Goal: Task Accomplishment & Management: Use online tool/utility

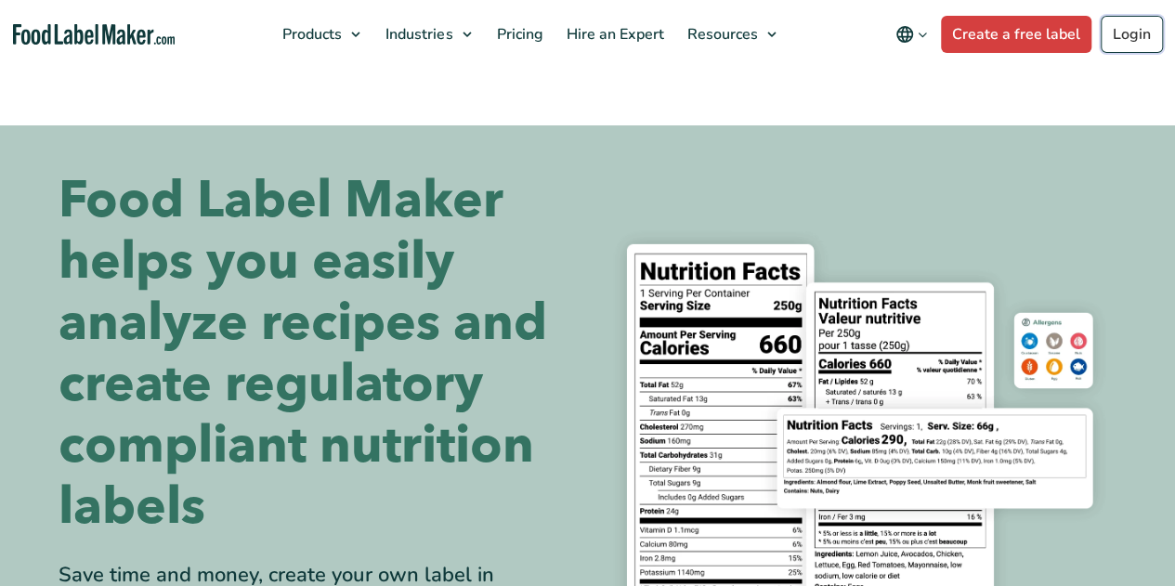
click at [1145, 31] on link "Login" at bounding box center [1132, 34] width 62 height 37
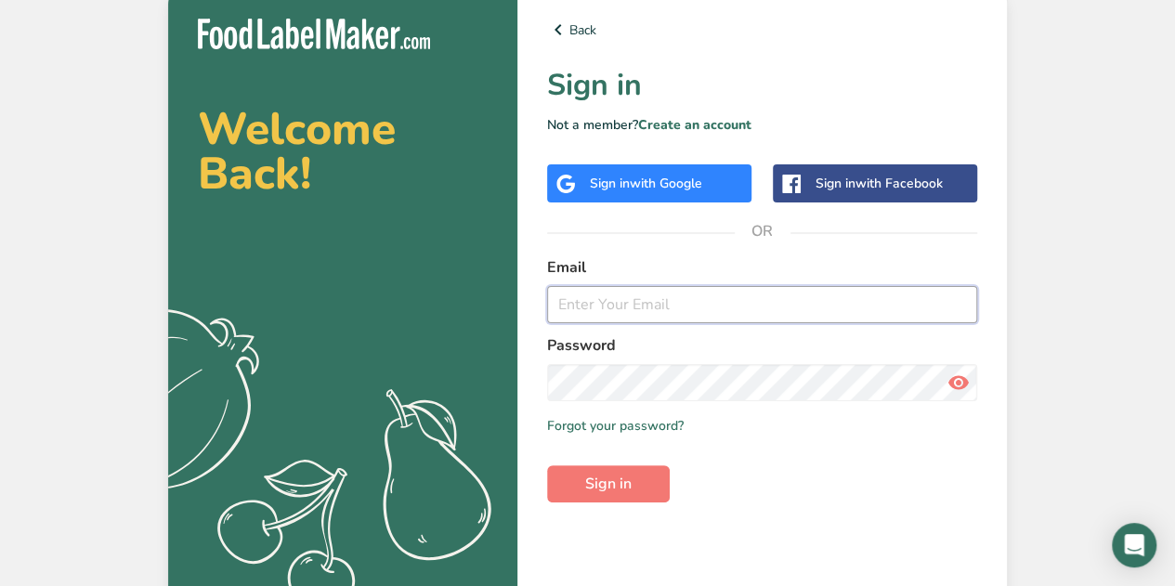
click at [652, 301] on input "email" at bounding box center [762, 304] width 430 height 37
type input "kristina@kissnutraceuticals.com"
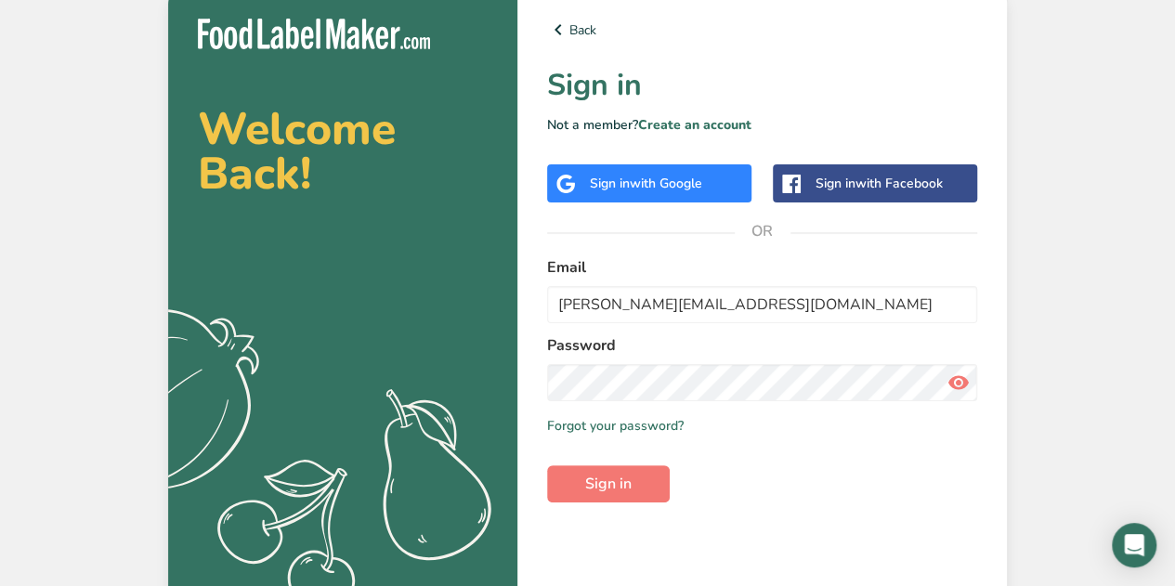
click at [973, 375] on span at bounding box center [958, 382] width 37 height 37
click at [635, 497] on button "Sign in" at bounding box center [608, 483] width 123 height 37
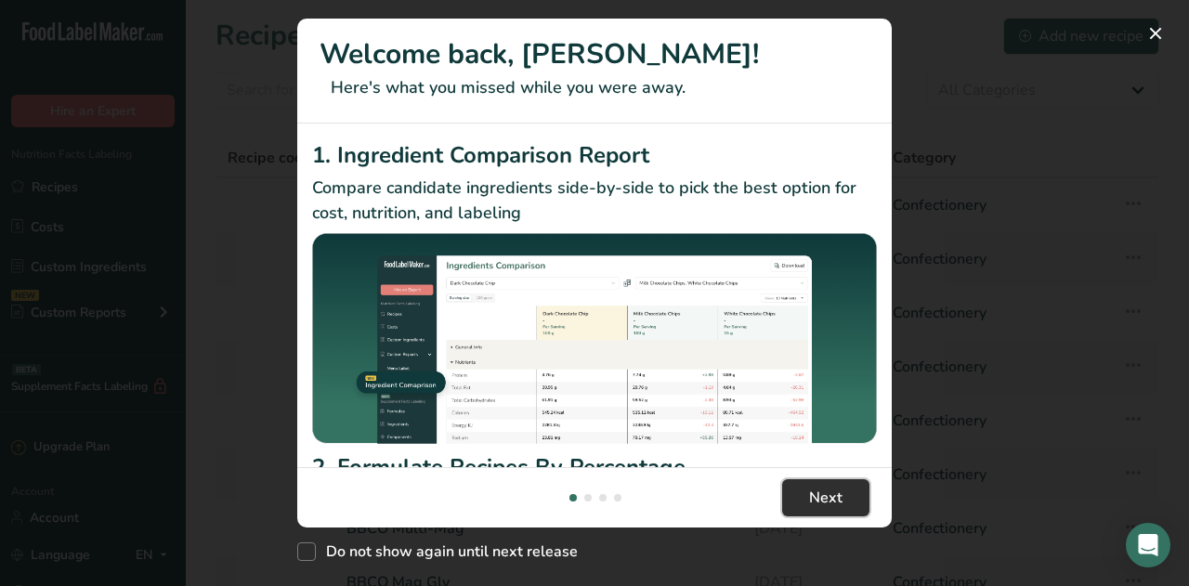
click at [842, 504] on button "Next" at bounding box center [825, 497] width 87 height 37
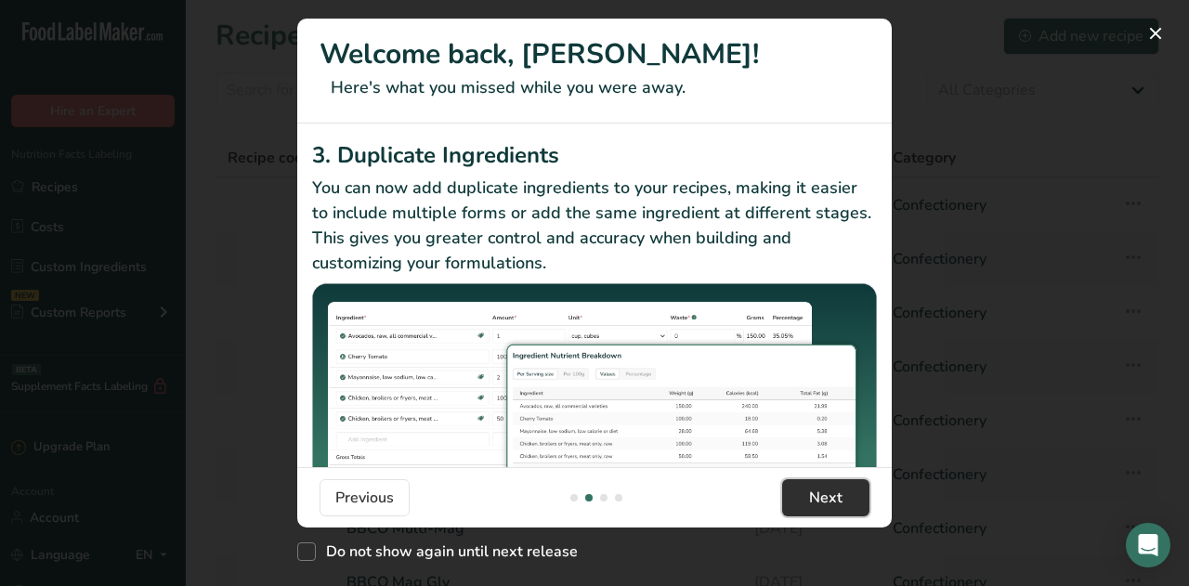
click at [842, 502] on button "Next" at bounding box center [825, 497] width 87 height 37
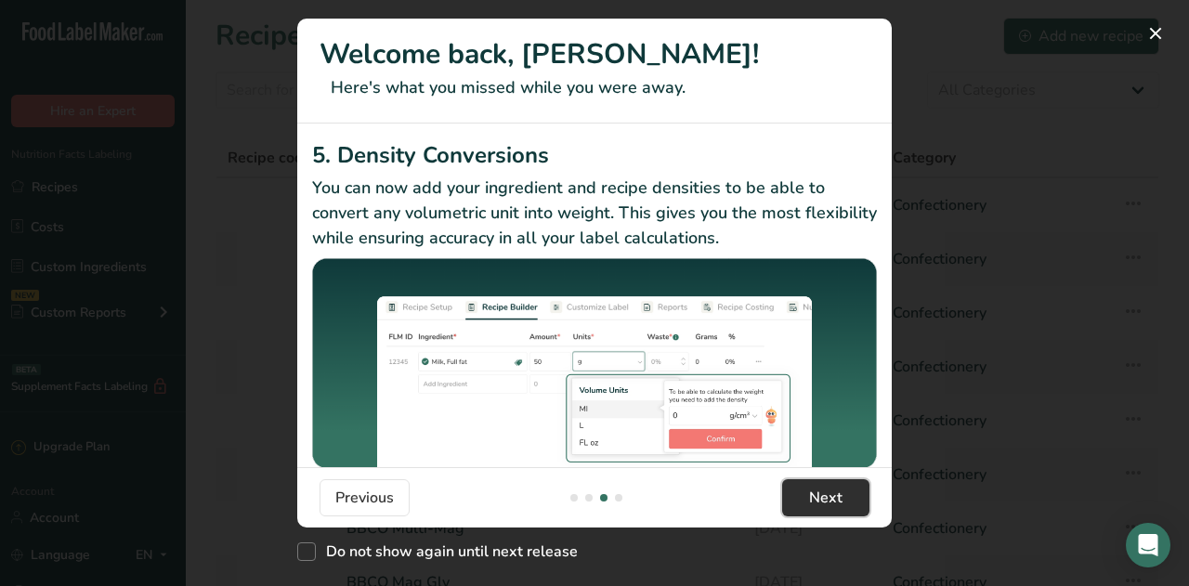
click at [821, 490] on span "Next" at bounding box center [825, 498] width 33 height 22
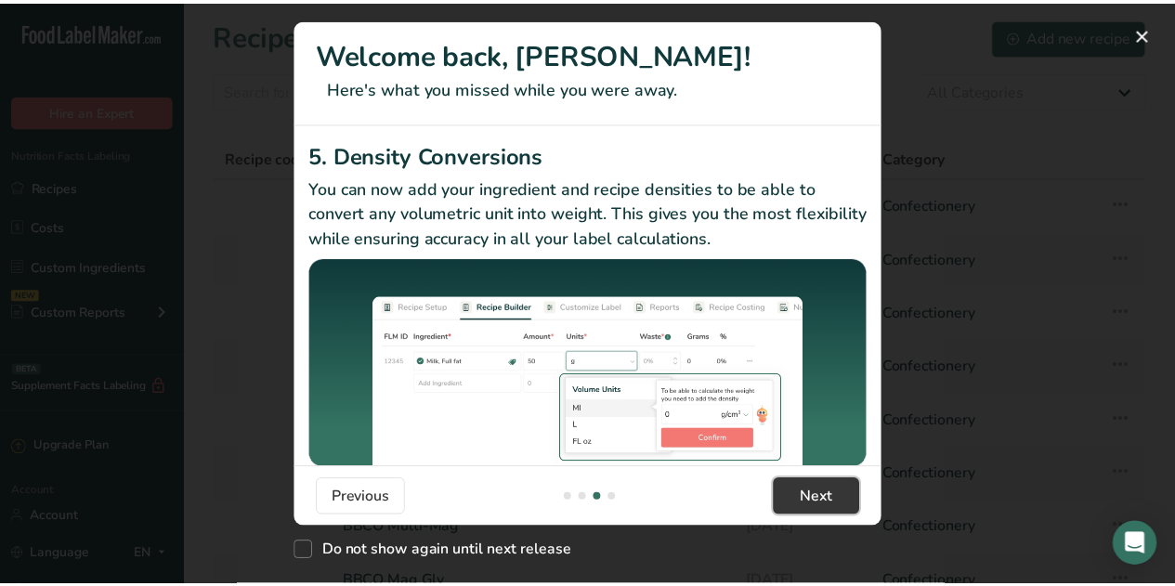
scroll to position [0, 1783]
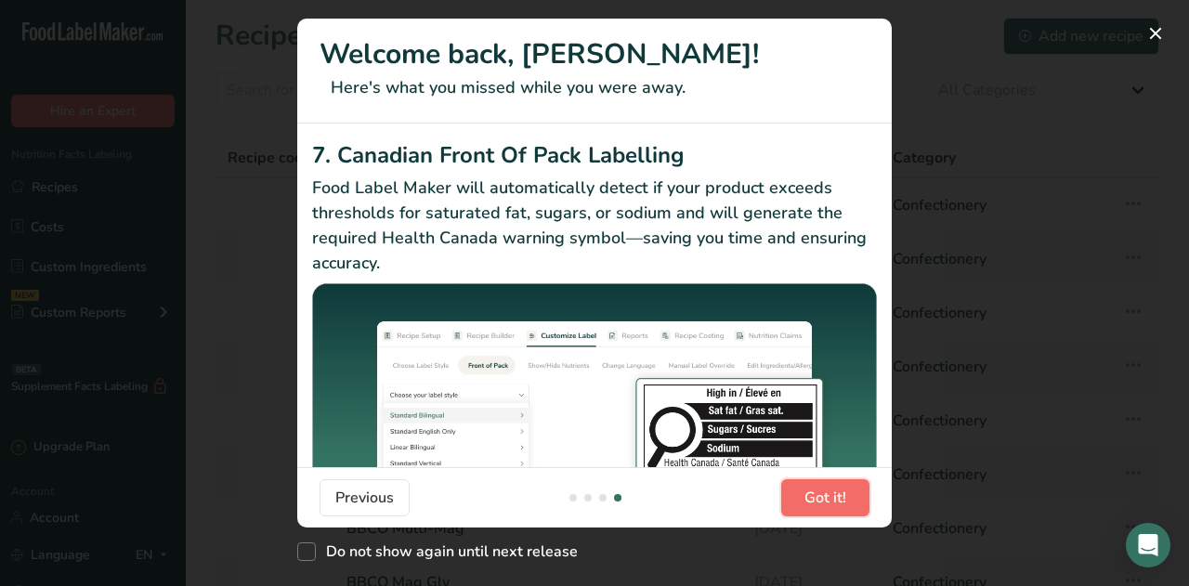
click at [828, 494] on span "Got it!" at bounding box center [825, 498] width 42 height 22
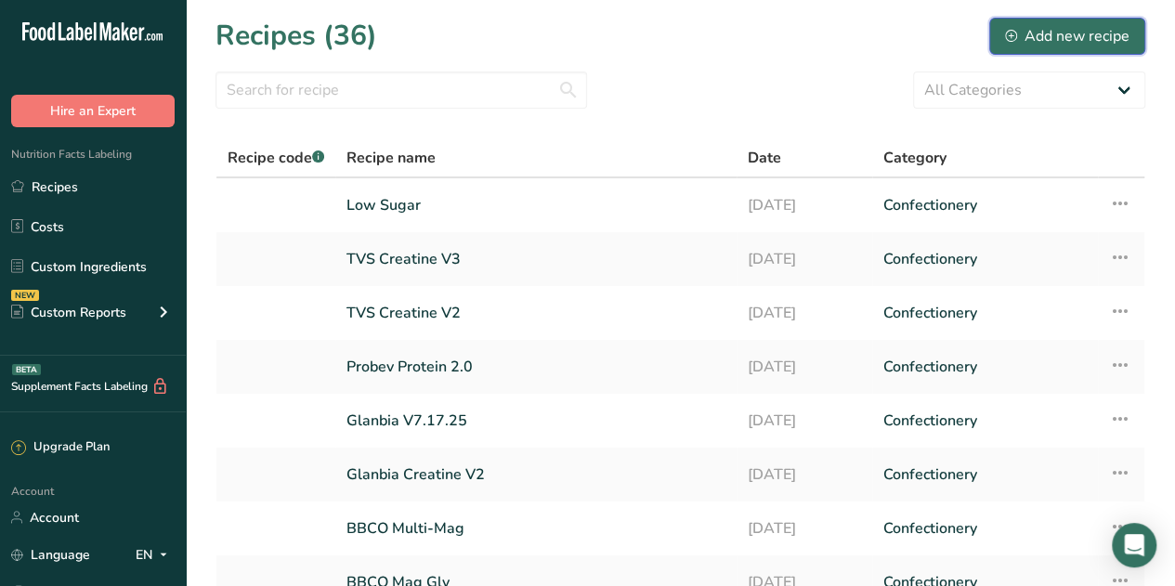
drag, startPoint x: 1102, startPoint y: 46, endPoint x: 1010, endPoint y: 56, distance: 92.4
click at [1102, 46] on div "Add new recipe" at bounding box center [1067, 36] width 124 height 22
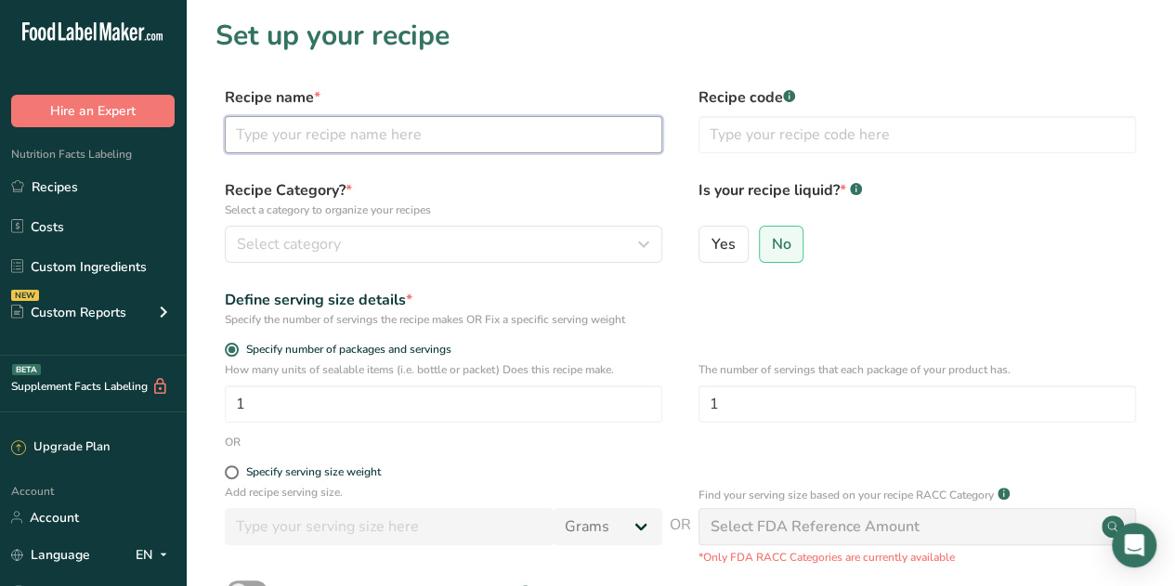
click at [294, 120] on input "text" at bounding box center [444, 134] width 438 height 37
type input "G"
type input "Zand Ginger Chew"
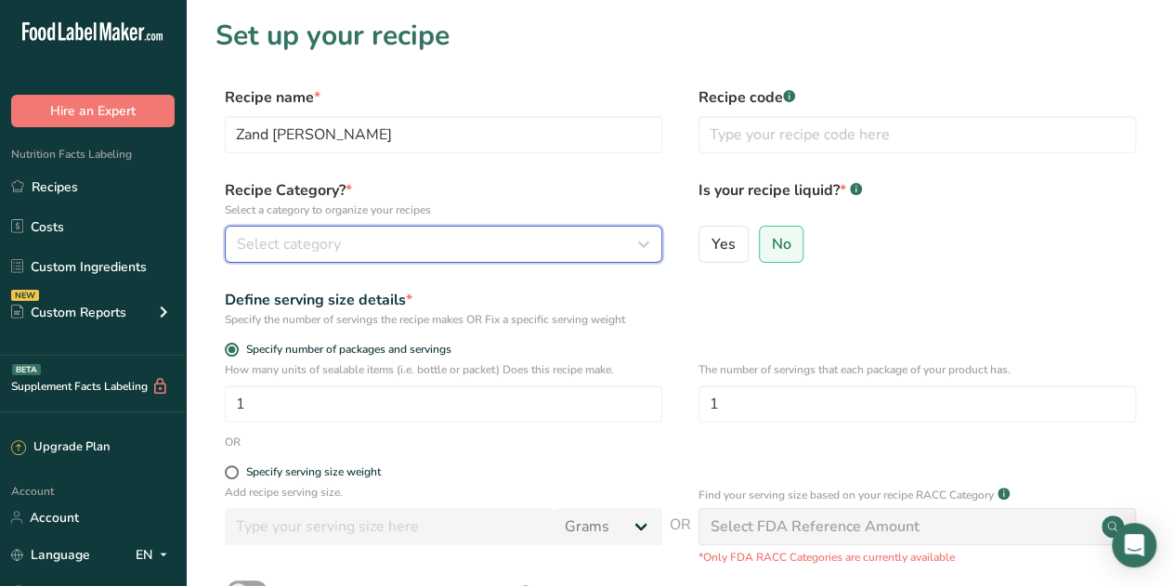
click at [346, 252] on div "Select category" at bounding box center [438, 244] width 402 height 22
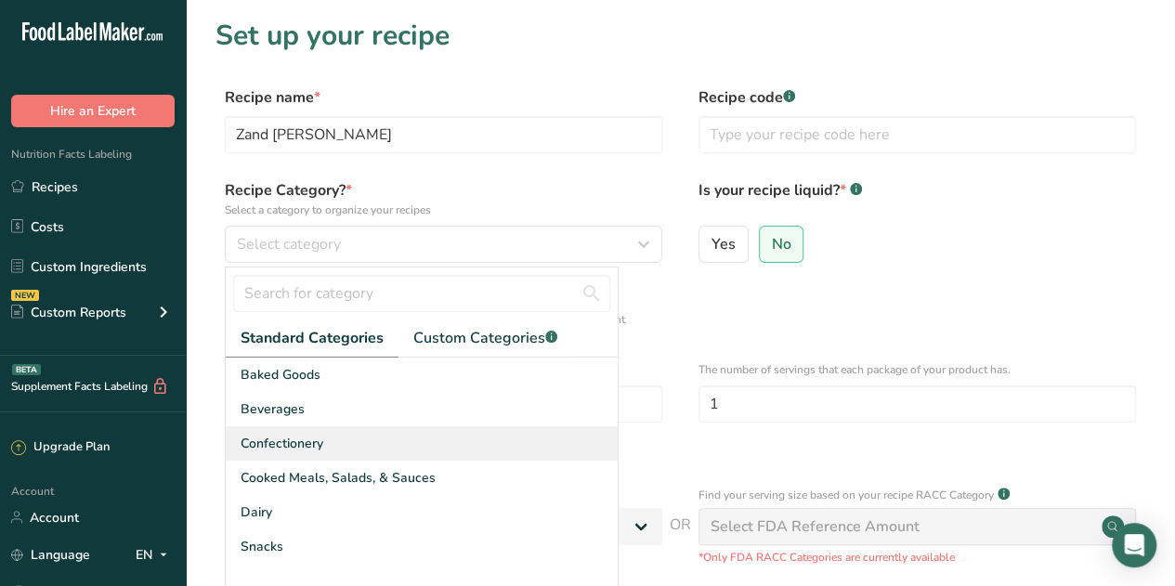
click at [286, 442] on span "Confectionery" at bounding box center [282, 444] width 83 height 20
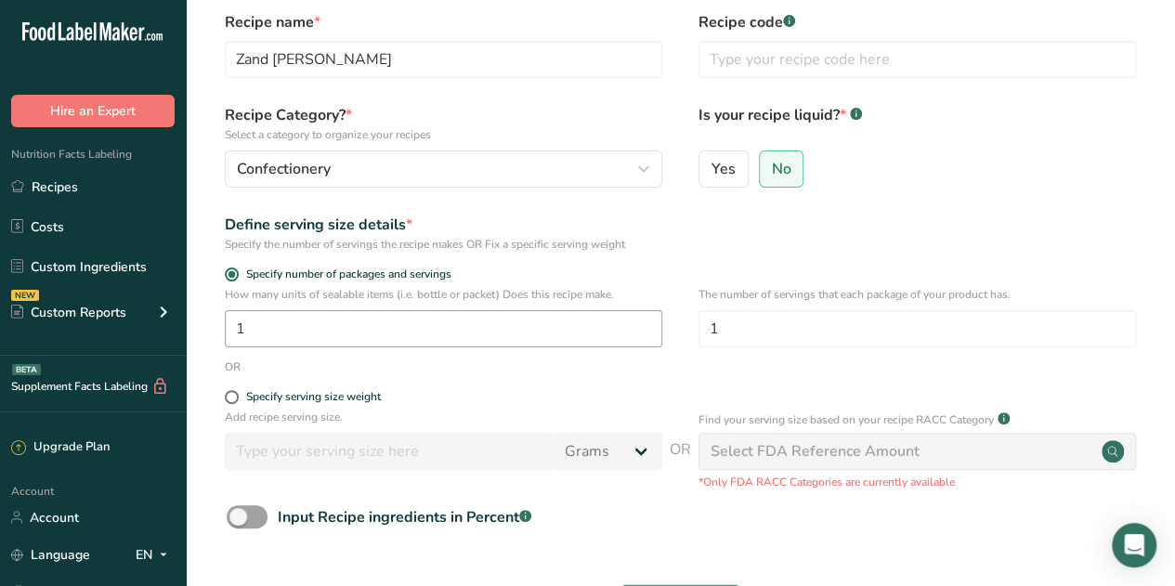
scroll to position [93, 0]
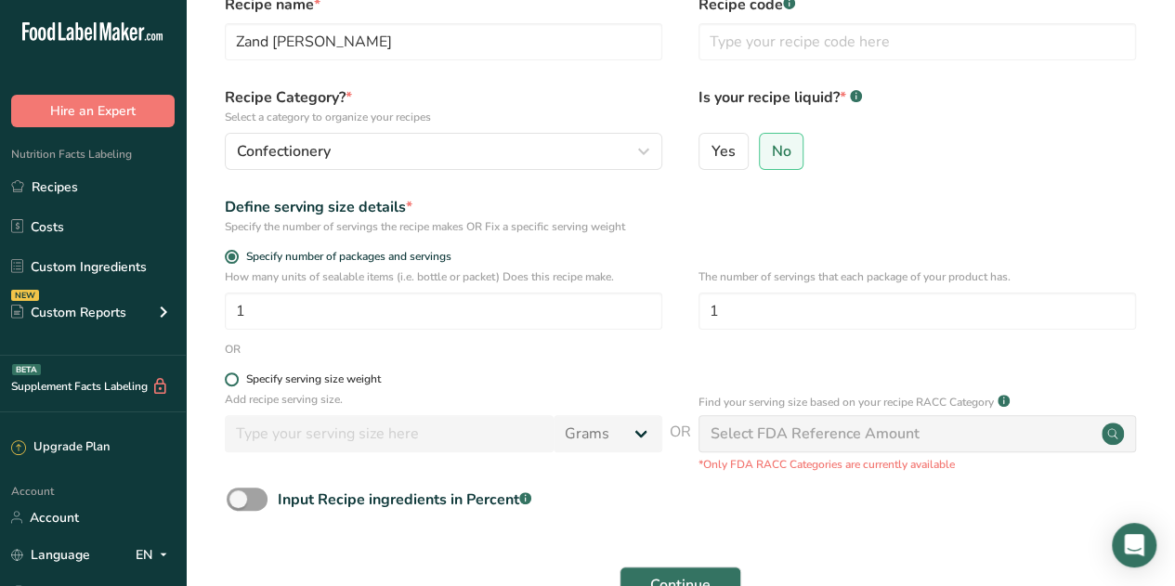
click at [229, 379] on span at bounding box center [232, 379] width 14 height 14
click at [229, 379] on input "Specify serving size weight" at bounding box center [231, 379] width 12 height 12
radio input "true"
radio input "false"
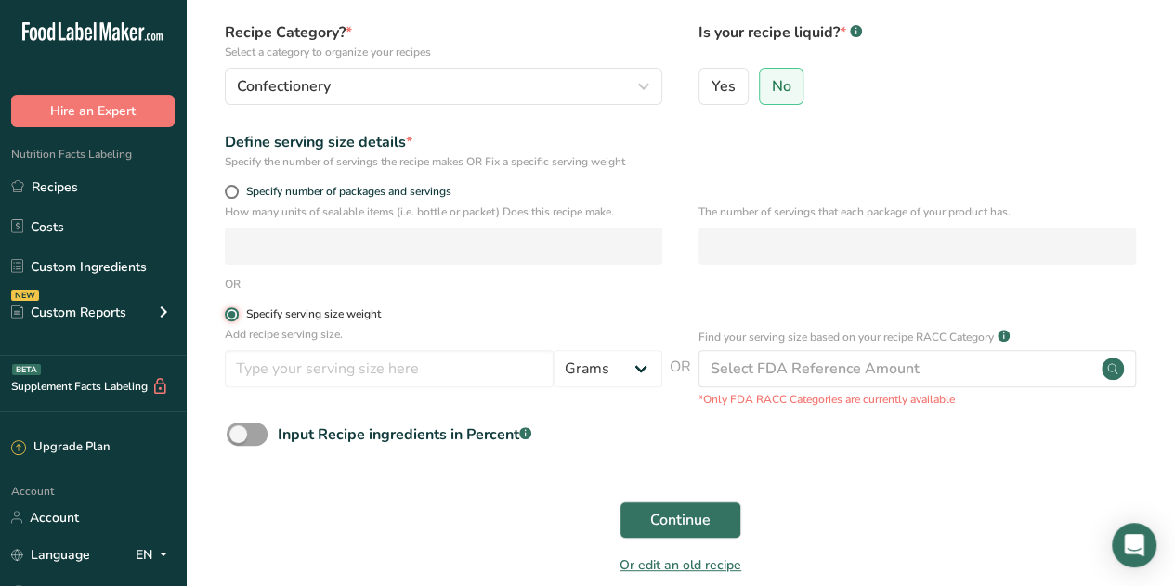
scroll to position [186, 0]
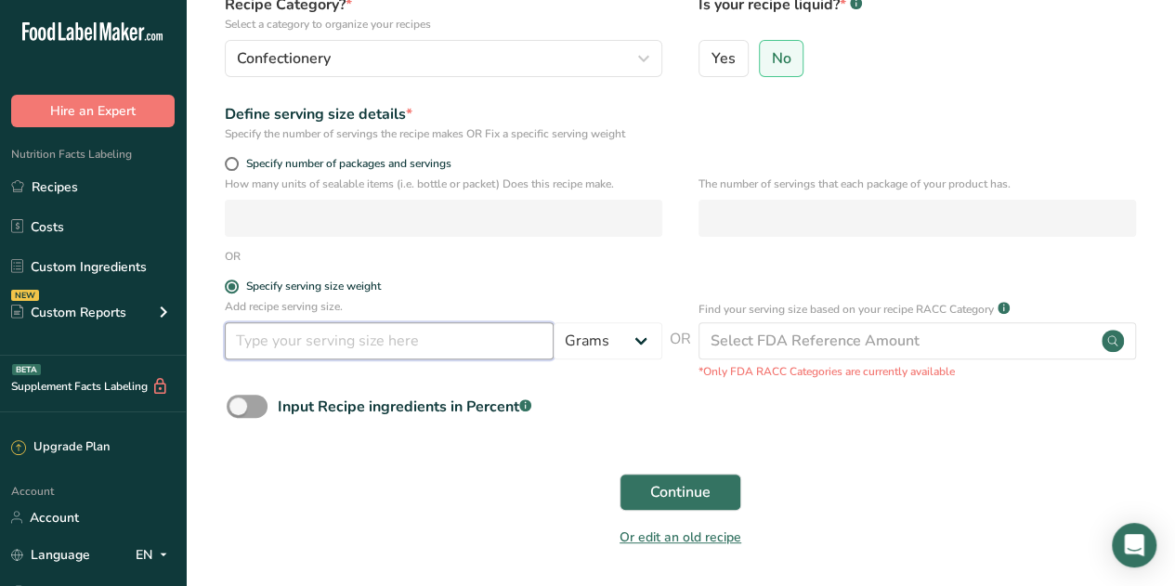
click at [398, 343] on input "number" at bounding box center [389, 340] width 329 height 37
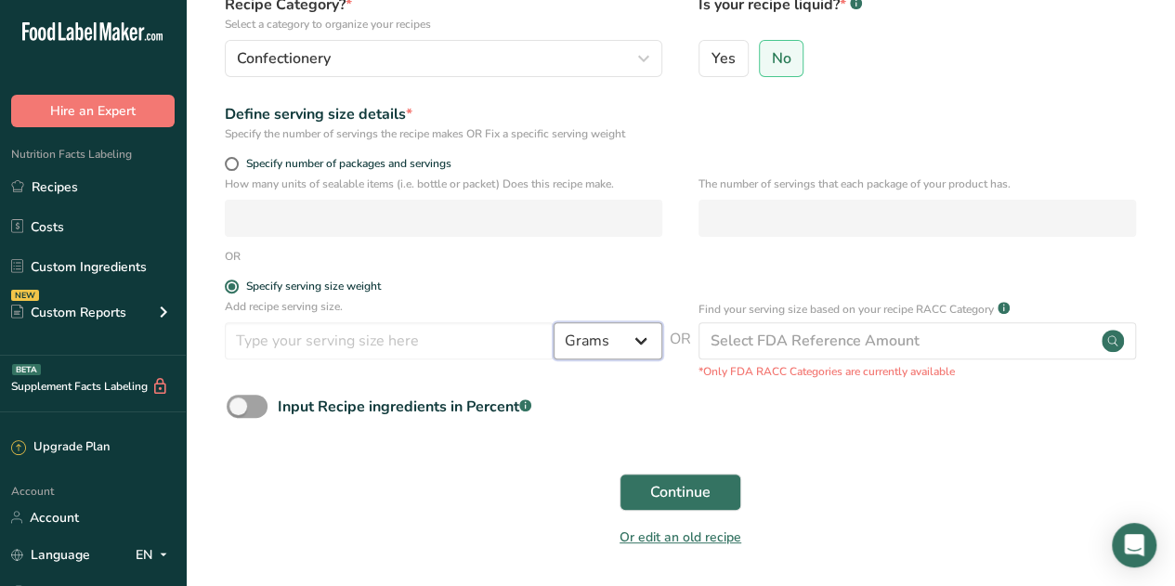
click at [588, 347] on select "Grams kg mg mcg lb oz l mL fl oz tbsp tsp cup qt gallon" at bounding box center [608, 340] width 109 height 37
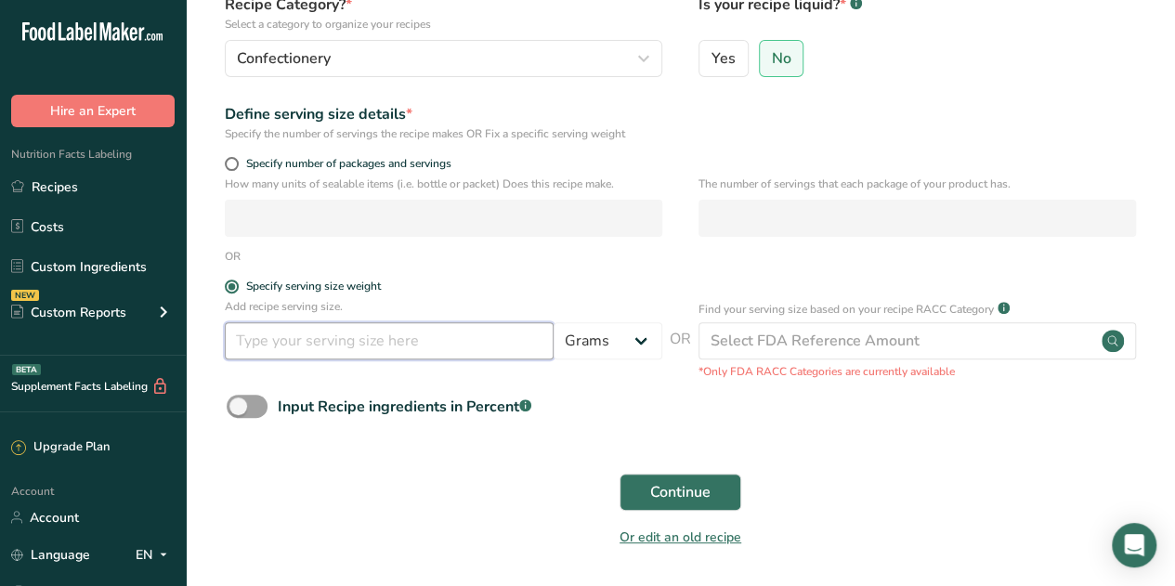
click at [374, 347] on input "number" at bounding box center [389, 340] width 329 height 37
type input "10"
click at [581, 397] on div "Input Recipe ingredients in Percent .a-a{fill:#347362;}.b-a{fill:#fff;}" at bounding box center [681, 414] width 930 height 38
click at [244, 410] on span at bounding box center [247, 406] width 41 height 23
click at [239, 410] on input "Input Recipe ingredients in Percent .a-a{fill:#347362;}.b-a{fill:#fff;}" at bounding box center [233, 406] width 12 height 12
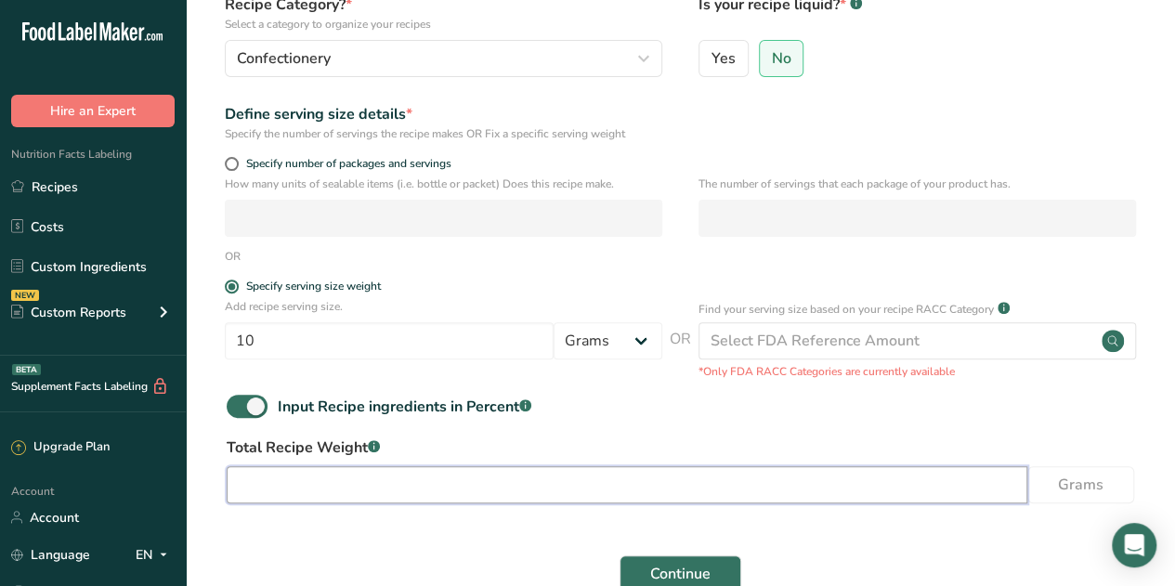
click at [387, 490] on input "number" at bounding box center [627, 484] width 801 height 37
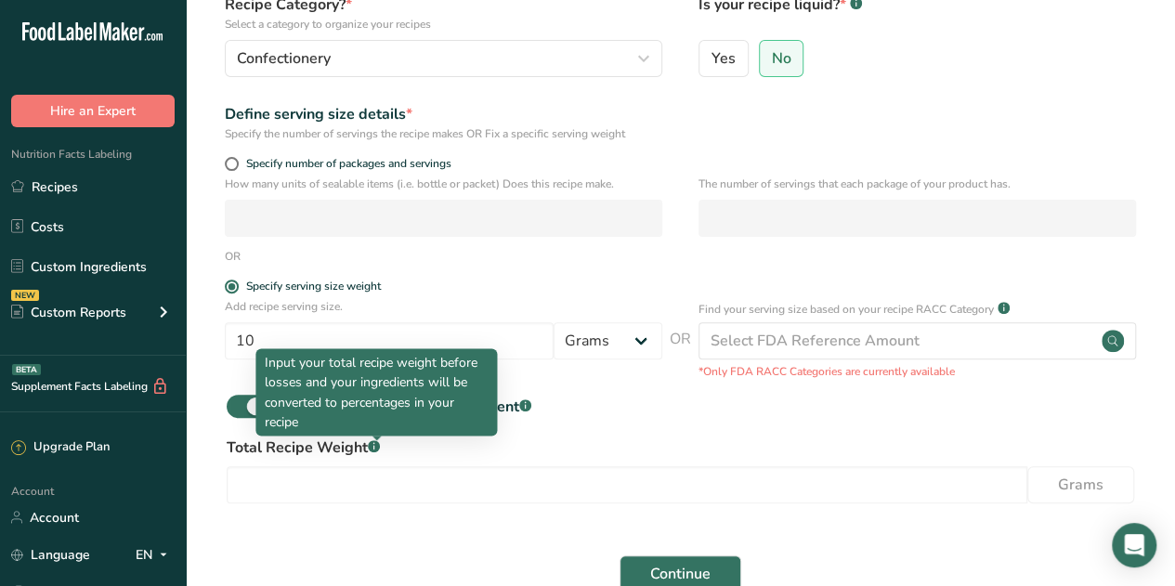
click at [379, 445] on rect at bounding box center [374, 446] width 12 height 12
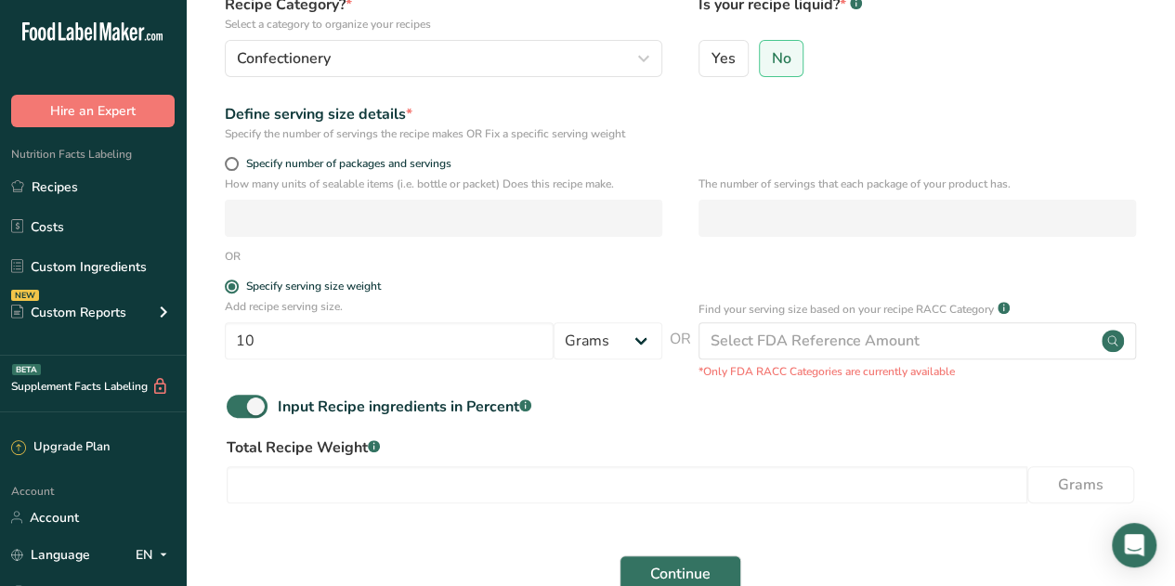
click at [379, 445] on rect at bounding box center [374, 446] width 12 height 12
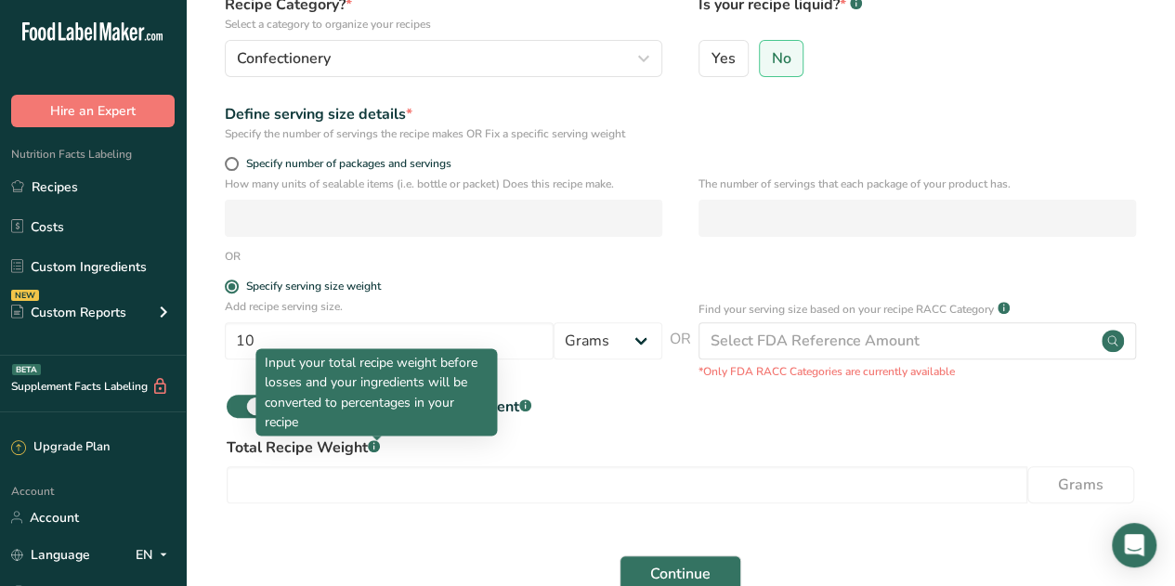
click at [377, 448] on rect at bounding box center [374, 446] width 12 height 12
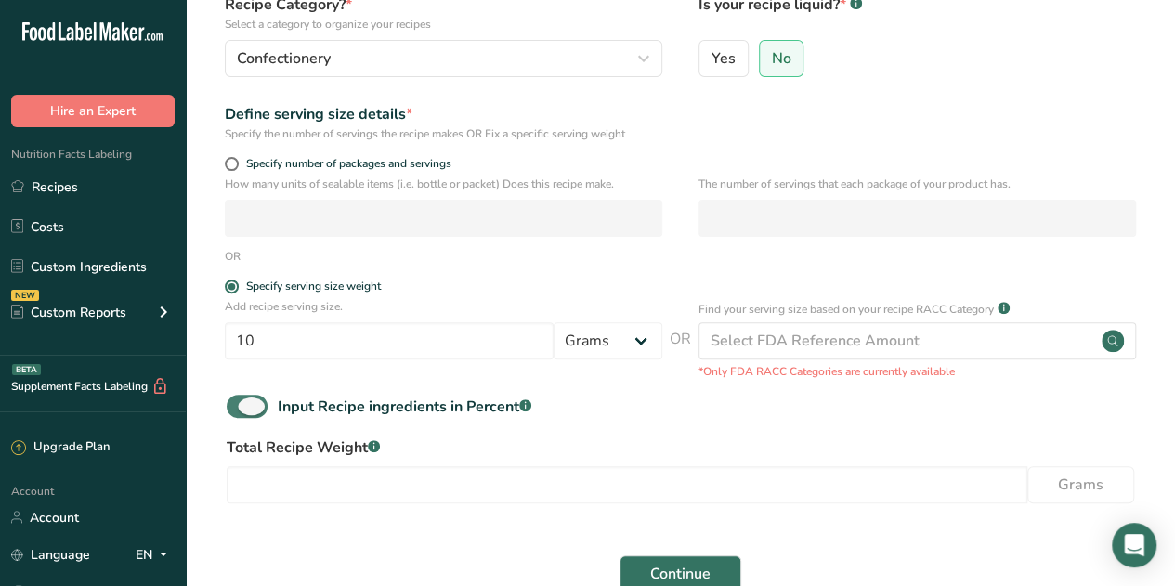
click at [264, 402] on span at bounding box center [247, 406] width 41 height 23
click at [239, 402] on input "Input Recipe ingredients in Percent .a-a{fill:#347362;}.b-a{fill:#fff;}" at bounding box center [233, 406] width 12 height 12
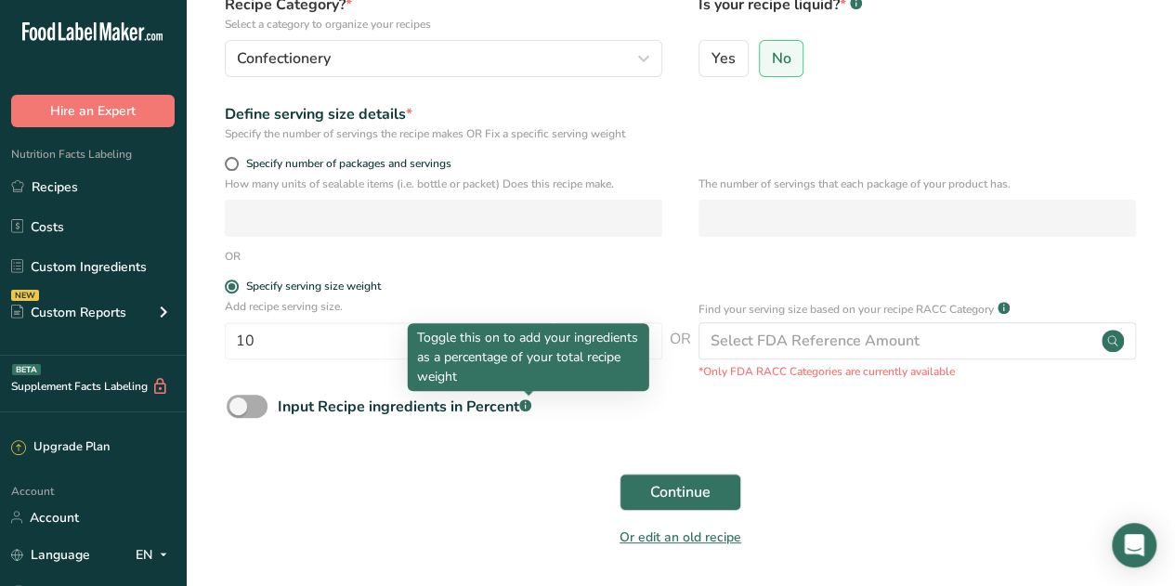
click at [525, 405] on rect at bounding box center [525, 405] width 12 height 12
click at [239, 405] on input "Input Recipe ingredients in Percent .a-a{fill:#347362;}.b-a{fill:#fff;}" at bounding box center [233, 406] width 12 height 12
checkbox input "true"
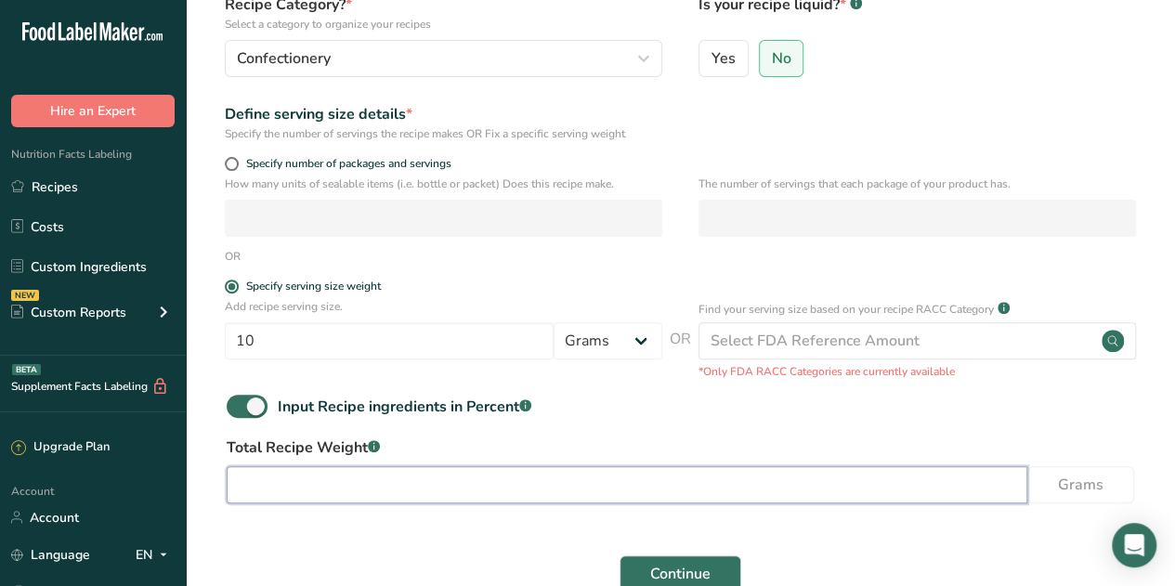
click at [368, 473] on input "number" at bounding box center [627, 484] width 801 height 37
type input "10"
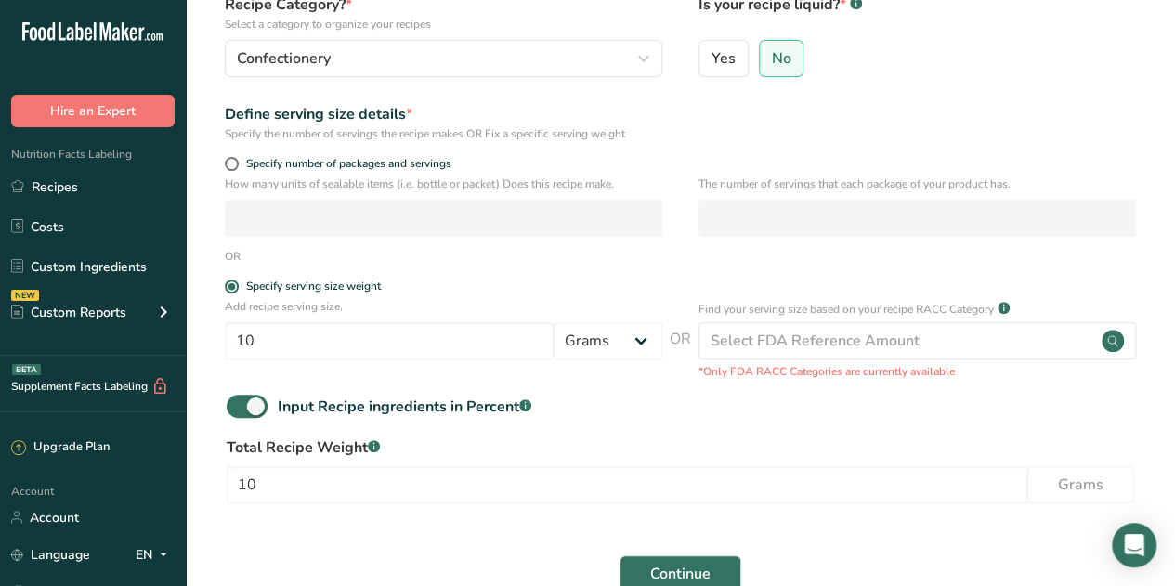
click at [412, 301] on p "Add recipe serving size." at bounding box center [444, 306] width 438 height 17
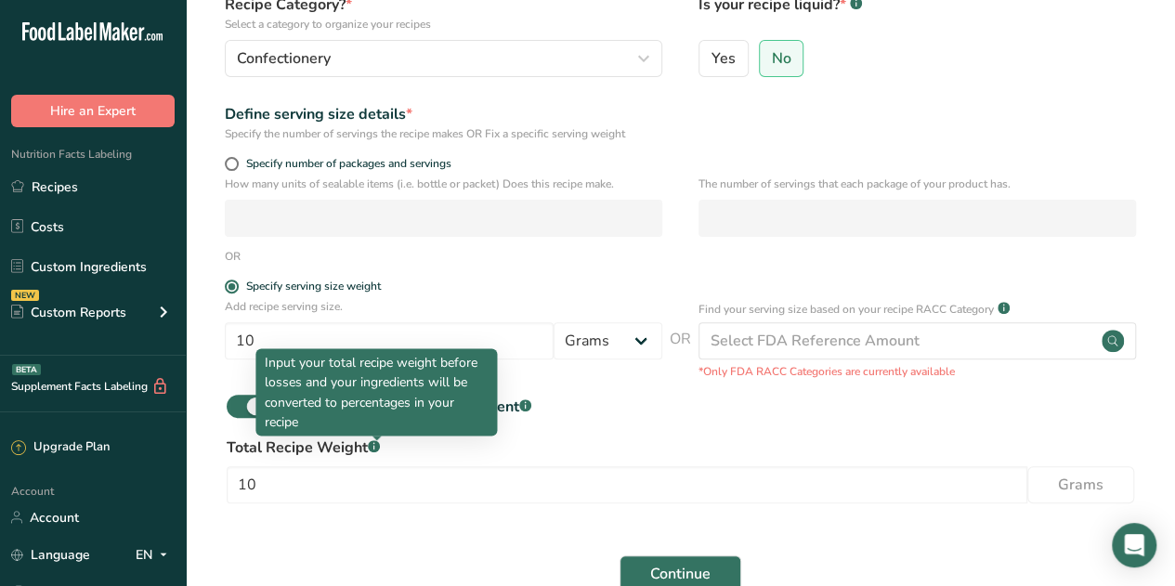
click at [373, 449] on rect at bounding box center [374, 446] width 12 height 12
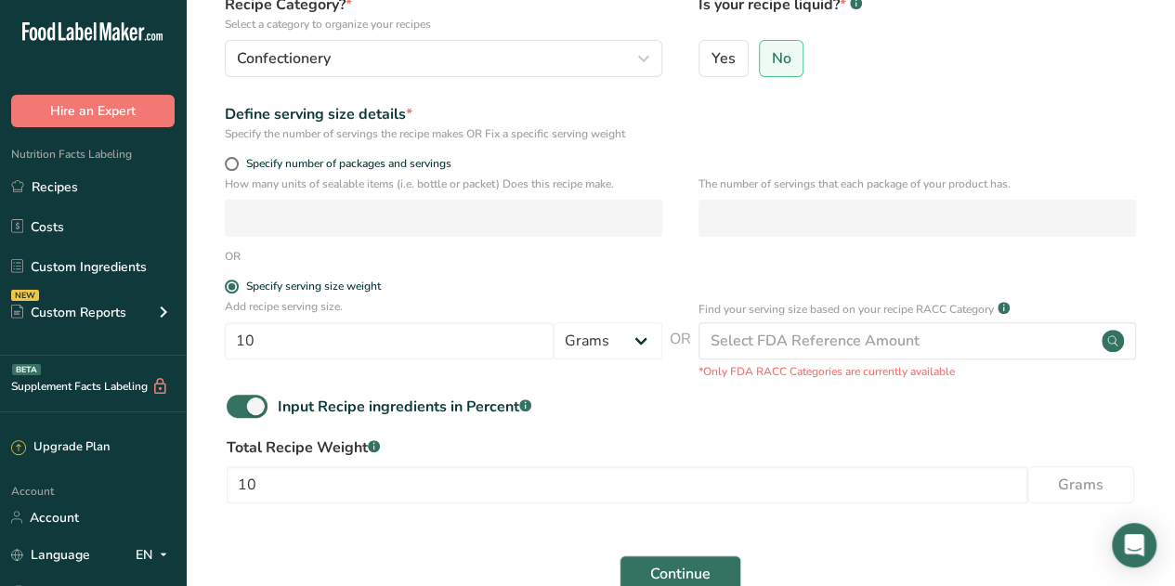
click at [373, 449] on rect at bounding box center [374, 446] width 12 height 12
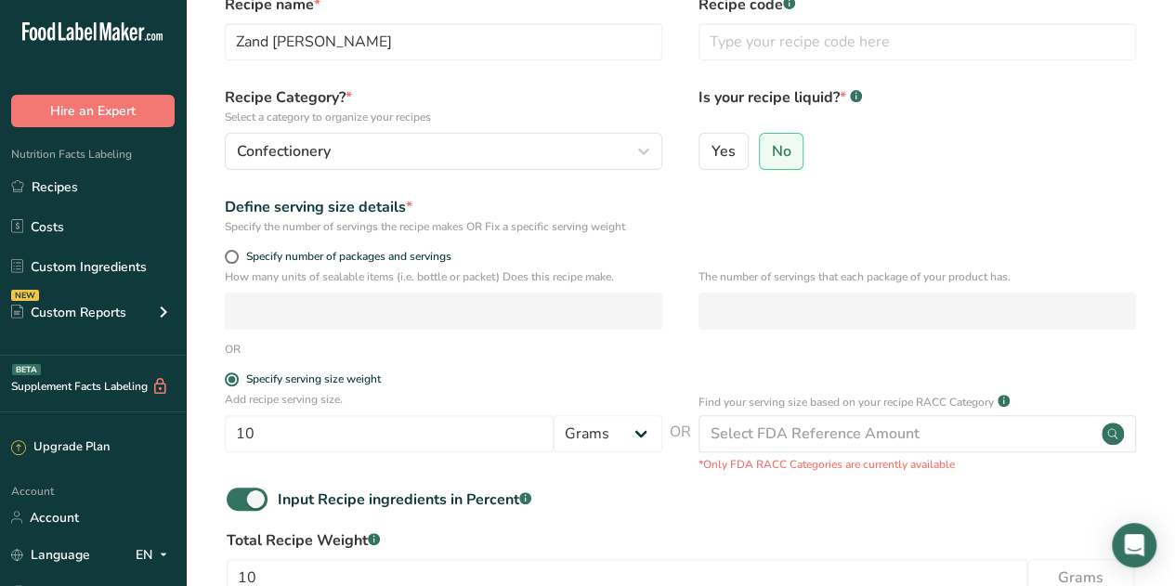
scroll to position [0, 0]
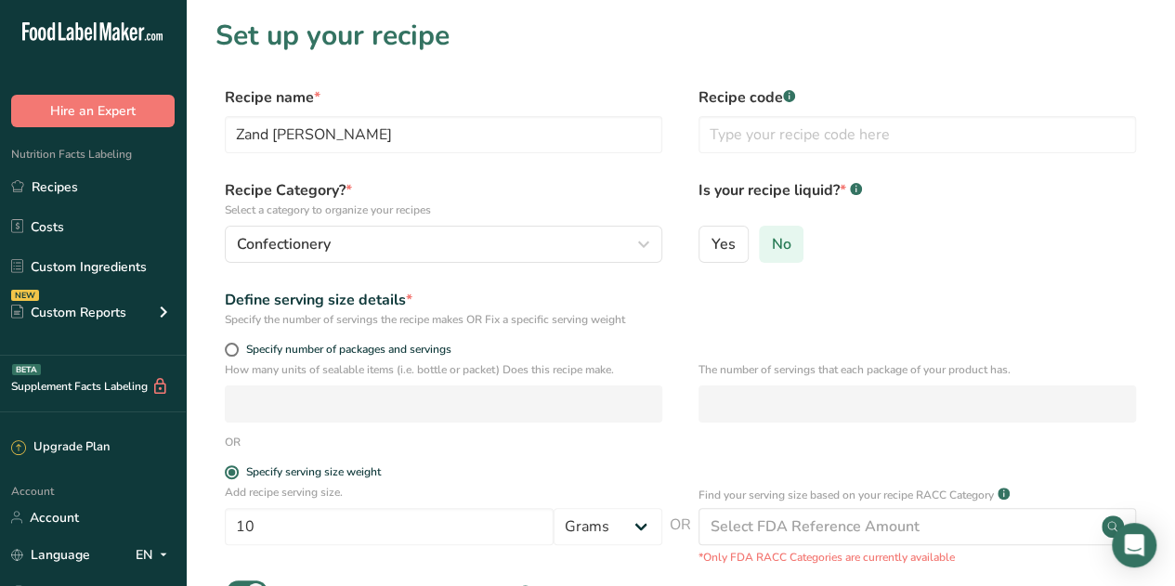
click at [775, 248] on span "No" at bounding box center [782, 244] width 20 height 19
click at [772, 248] on input "No" at bounding box center [766, 244] width 12 height 12
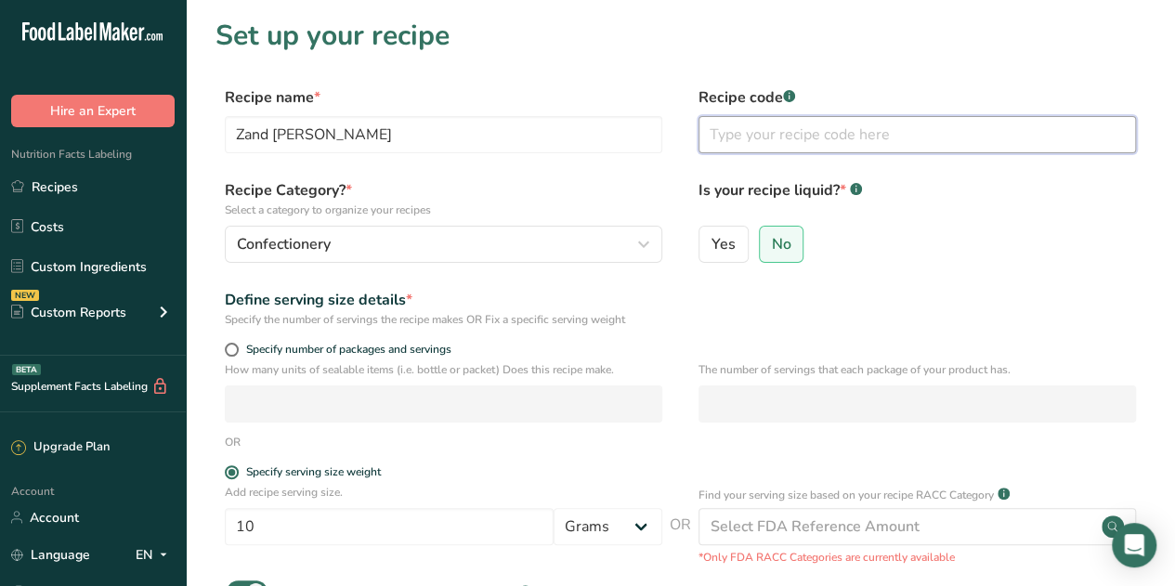
click at [784, 137] on input "text" at bounding box center [918, 134] width 438 height 37
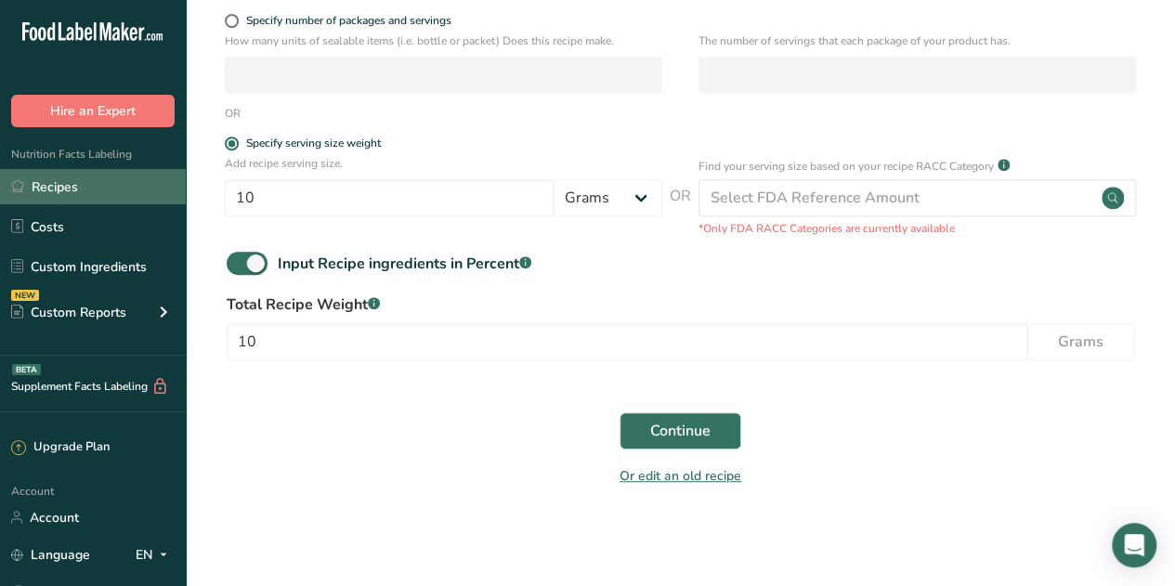
click at [66, 187] on link "Recipes" at bounding box center [93, 186] width 186 height 35
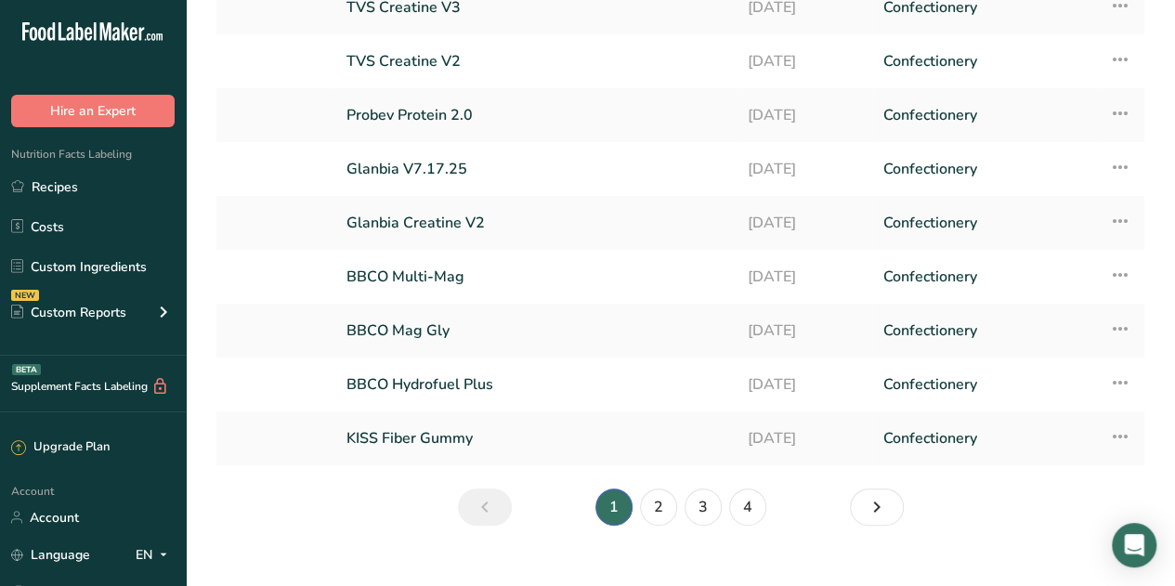
scroll to position [279, 0]
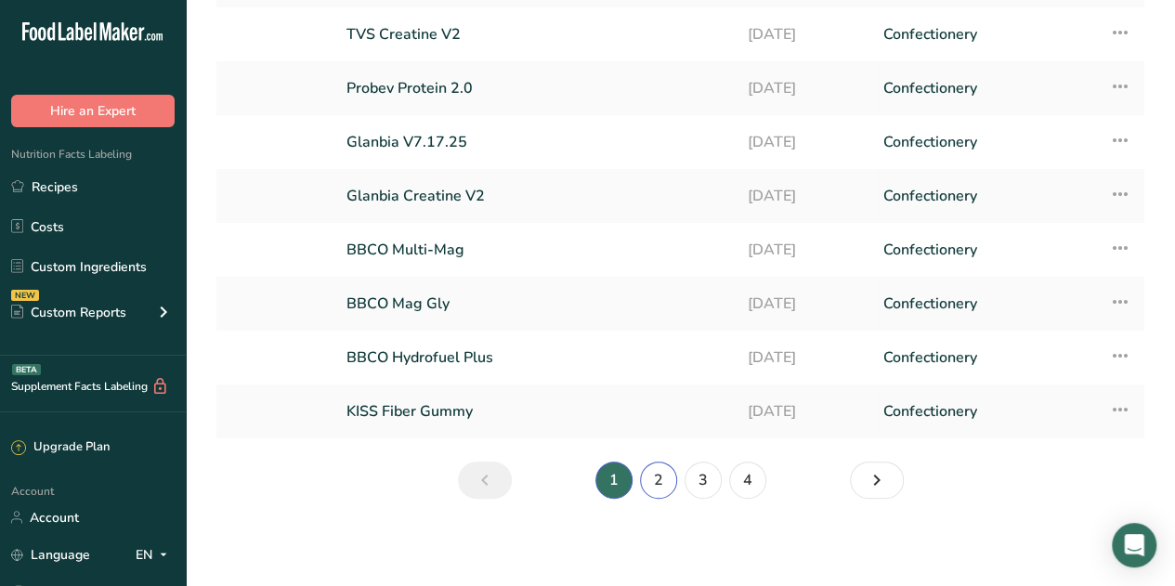
click at [661, 485] on link "2" at bounding box center [658, 480] width 37 height 37
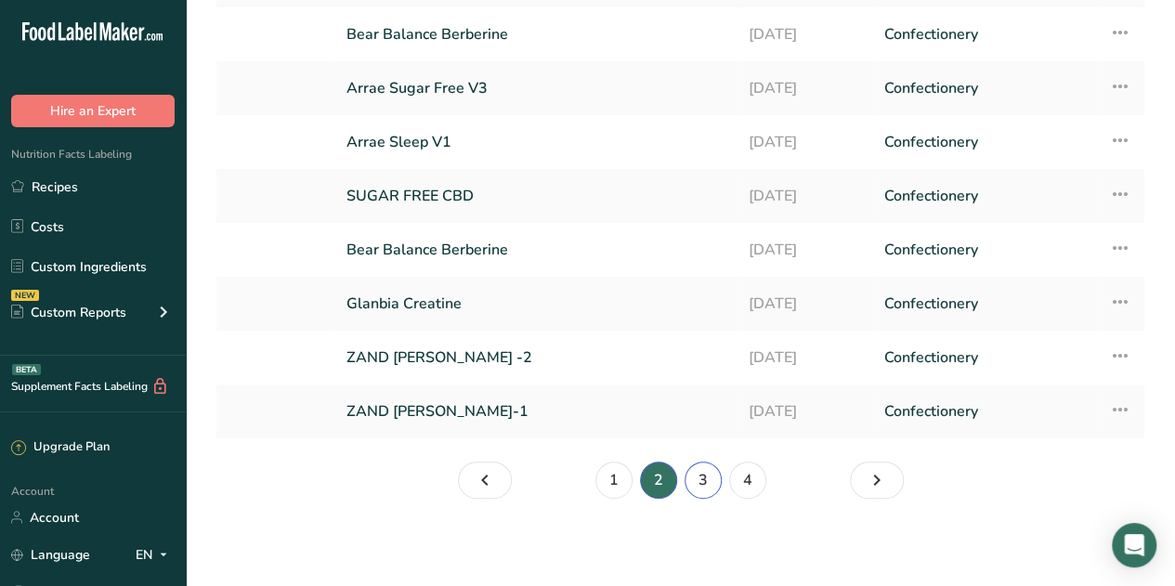
click at [698, 485] on link "3" at bounding box center [703, 480] width 37 height 37
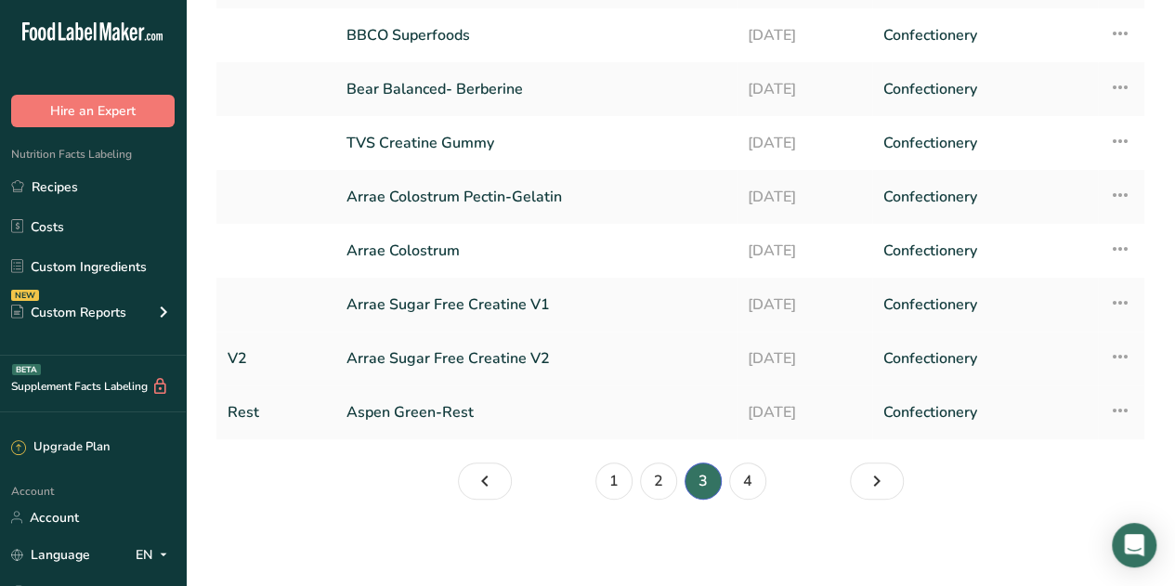
scroll to position [279, 0]
click at [747, 482] on link "4" at bounding box center [747, 480] width 37 height 37
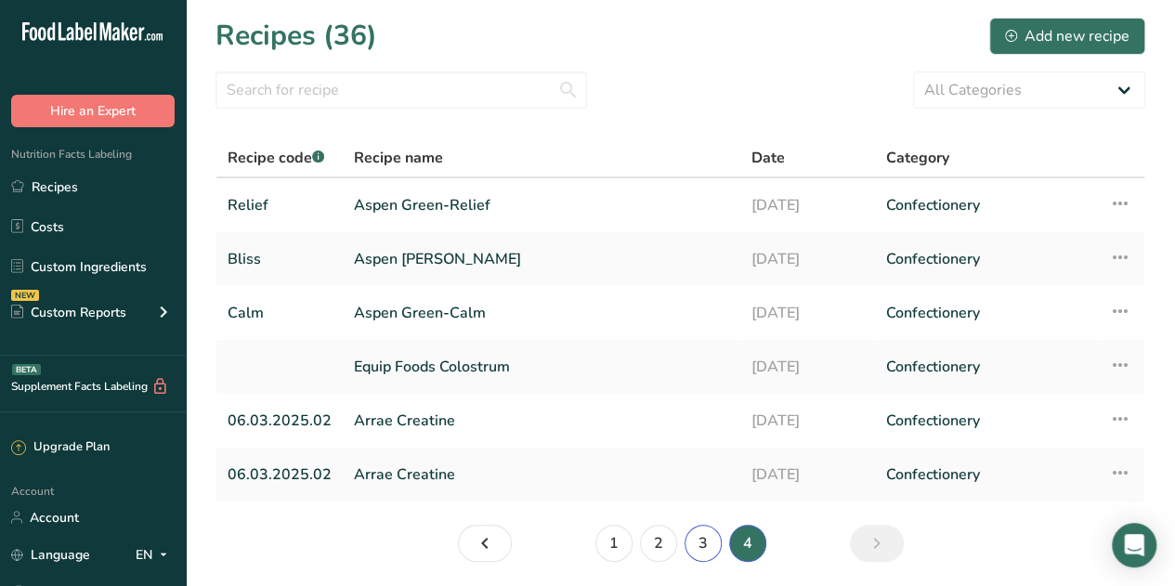
click at [695, 542] on link "3" at bounding box center [703, 543] width 37 height 37
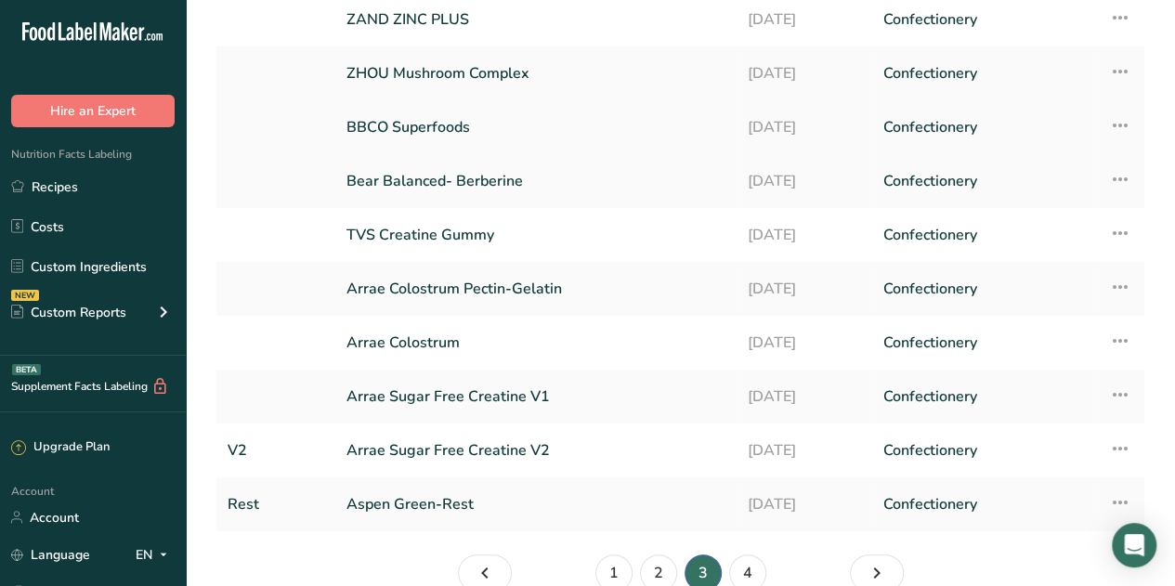
scroll to position [279, 0]
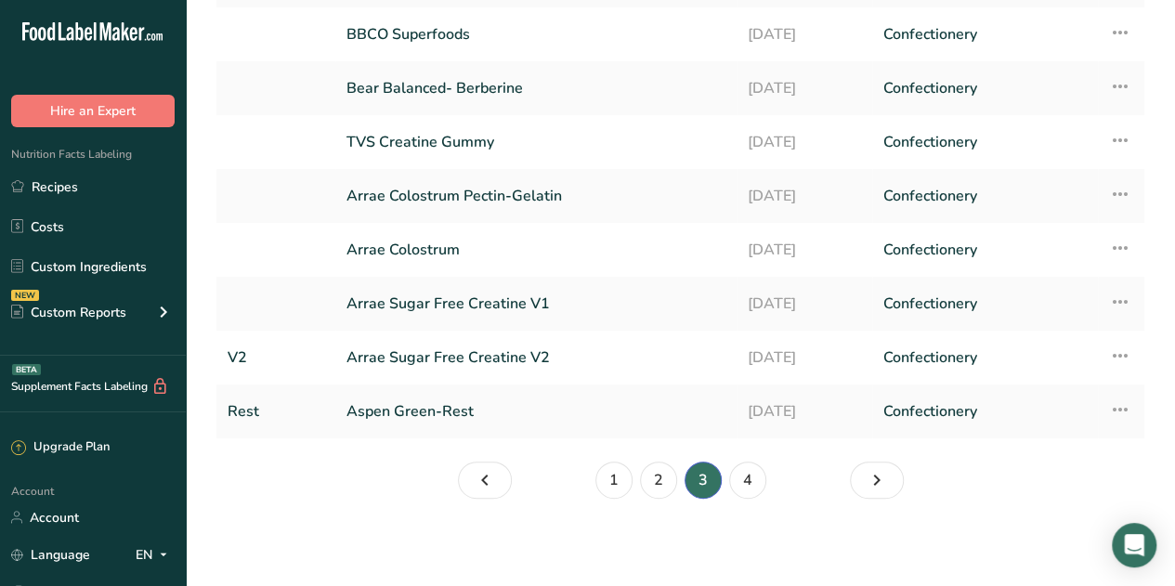
click at [675, 469] on li "2" at bounding box center [658, 480] width 45 height 37
click at [673, 475] on link "2" at bounding box center [658, 480] width 37 height 37
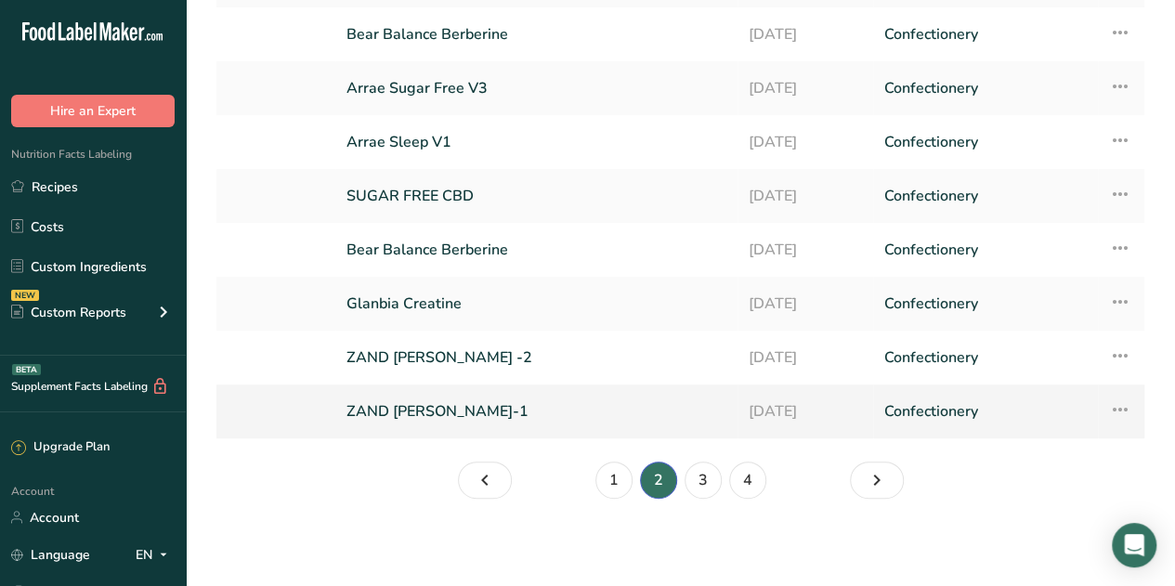
click at [432, 413] on link "ZAND GINGER CHEW-1" at bounding box center [536, 411] width 380 height 39
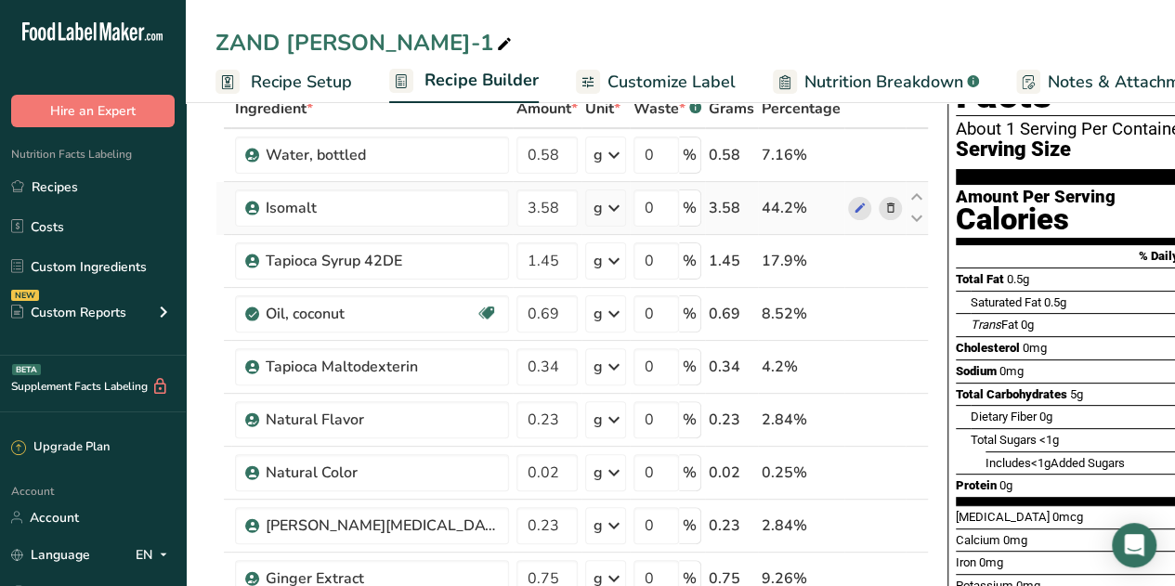
scroll to position [93, 0]
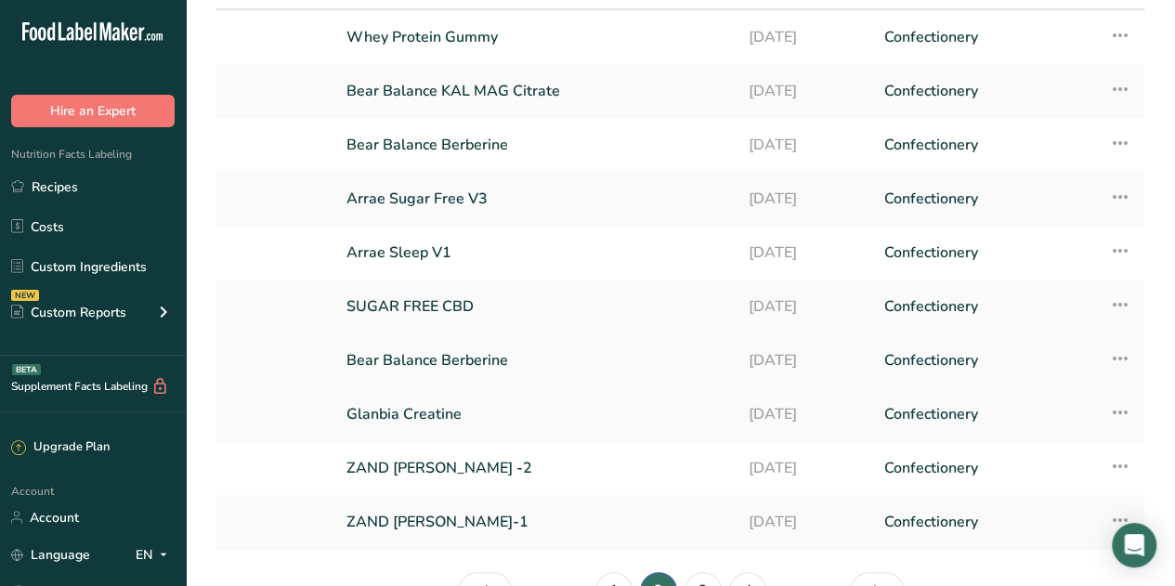
scroll to position [280, 0]
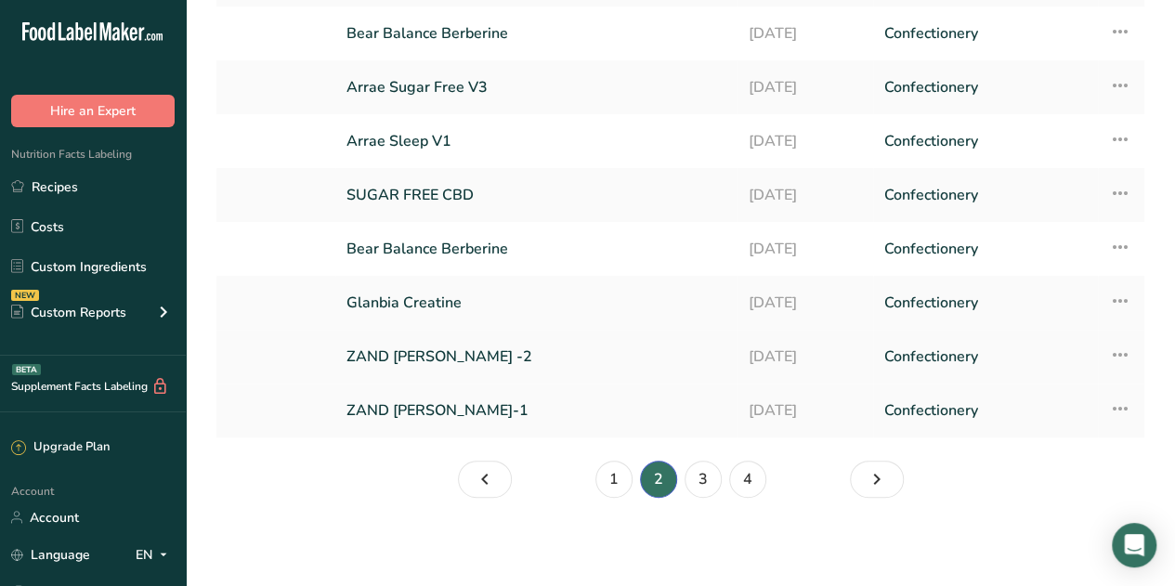
click at [438, 358] on link "ZAND GINGER CHEW -2" at bounding box center [536, 356] width 380 height 39
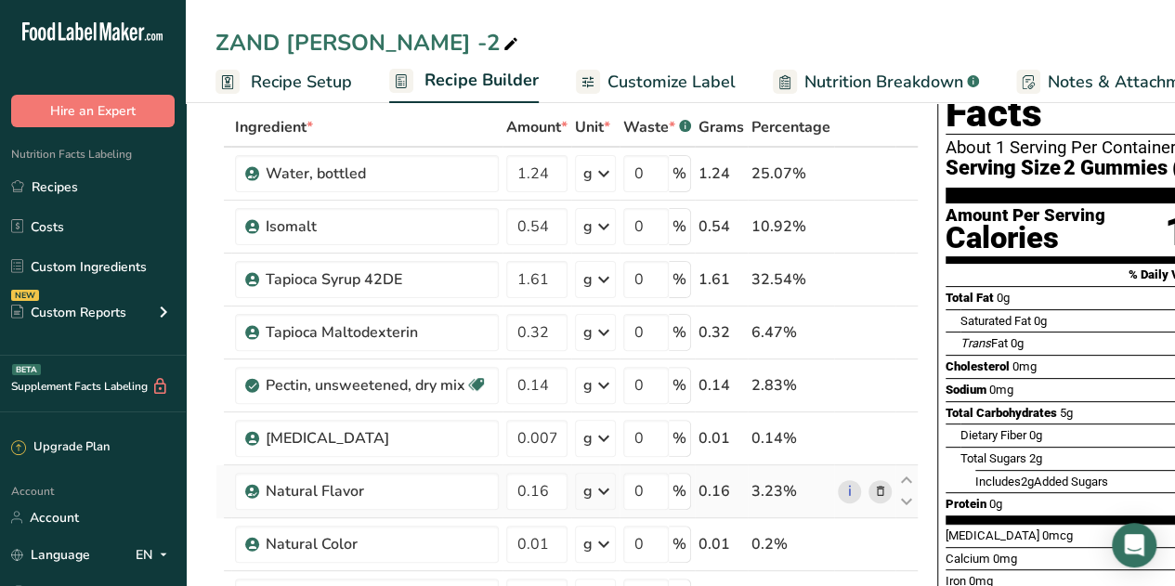
scroll to position [186, 0]
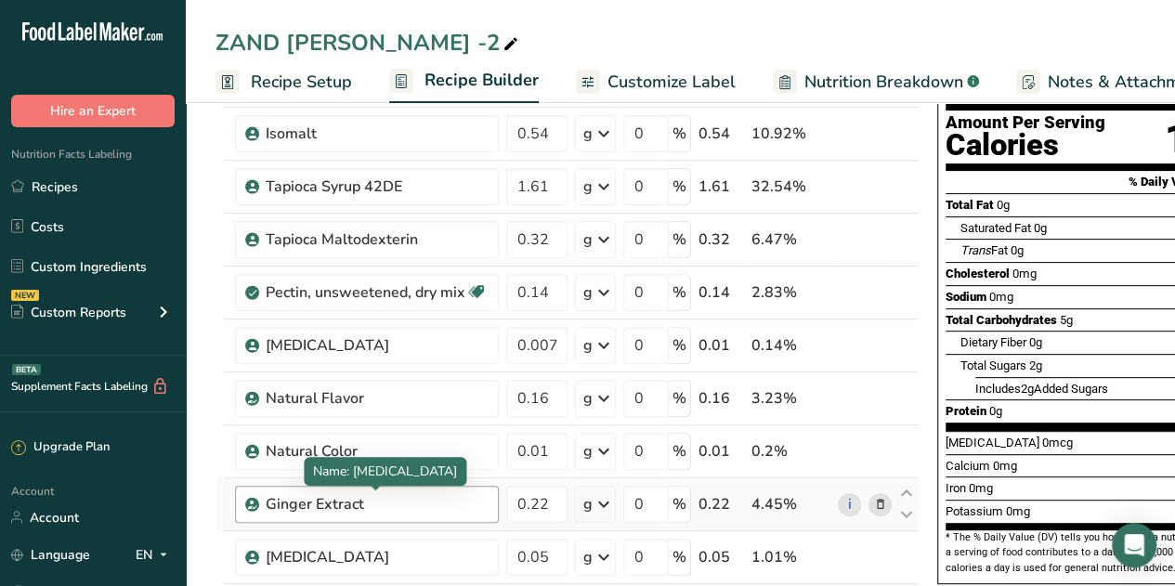
click at [405, 509] on div "Ginger Extract" at bounding box center [377, 504] width 222 height 22
drag, startPoint x: 373, startPoint y: 503, endPoint x: 321, endPoint y: 500, distance: 52.1
click at [321, 501] on div "Ginger Extract" at bounding box center [377, 504] width 222 height 22
click at [320, 500] on div "Ginger Extract" at bounding box center [377, 504] width 222 height 22
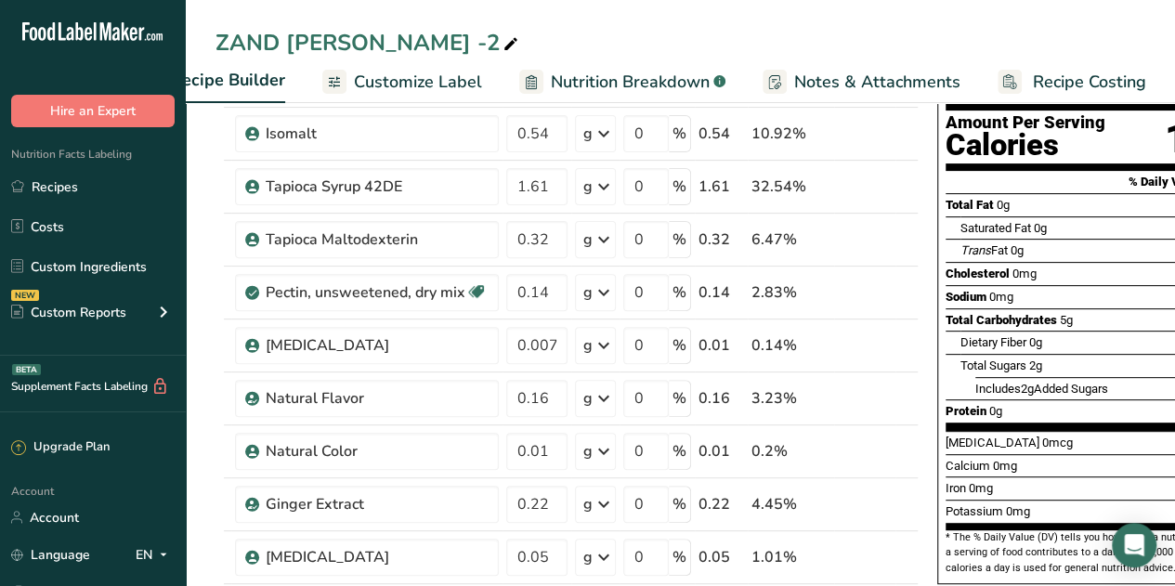
scroll to position [0, 0]
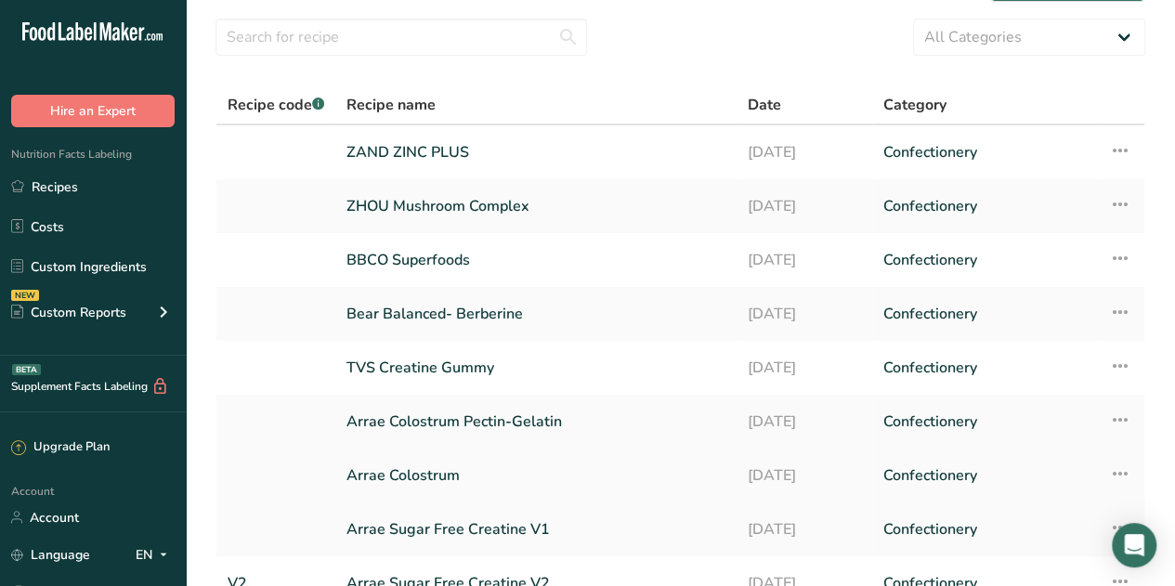
scroll to position [279, 0]
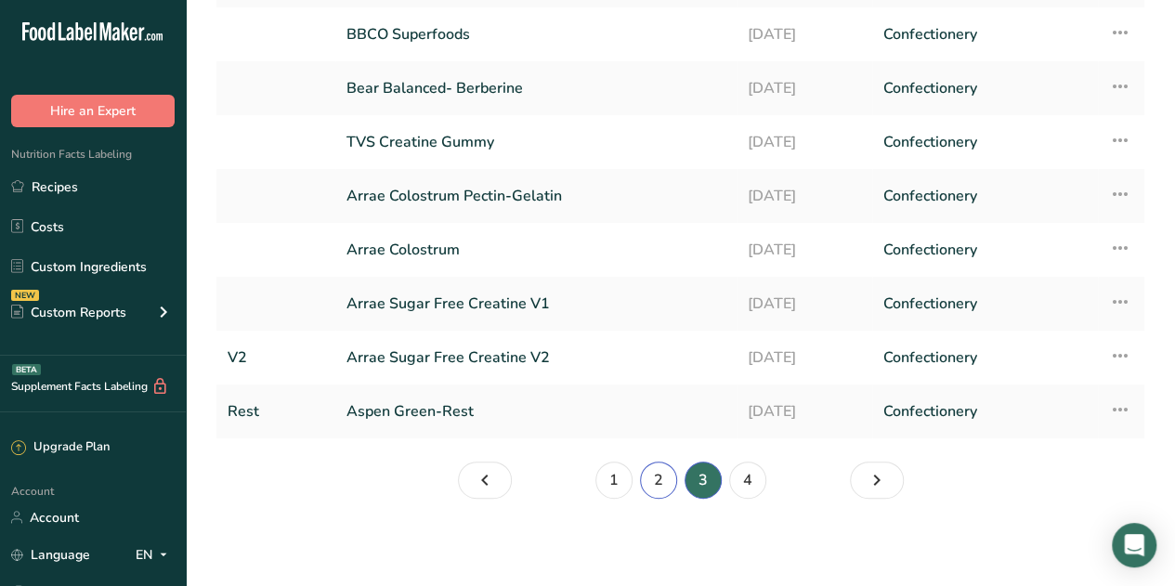
click at [663, 477] on link "2" at bounding box center [658, 480] width 37 height 37
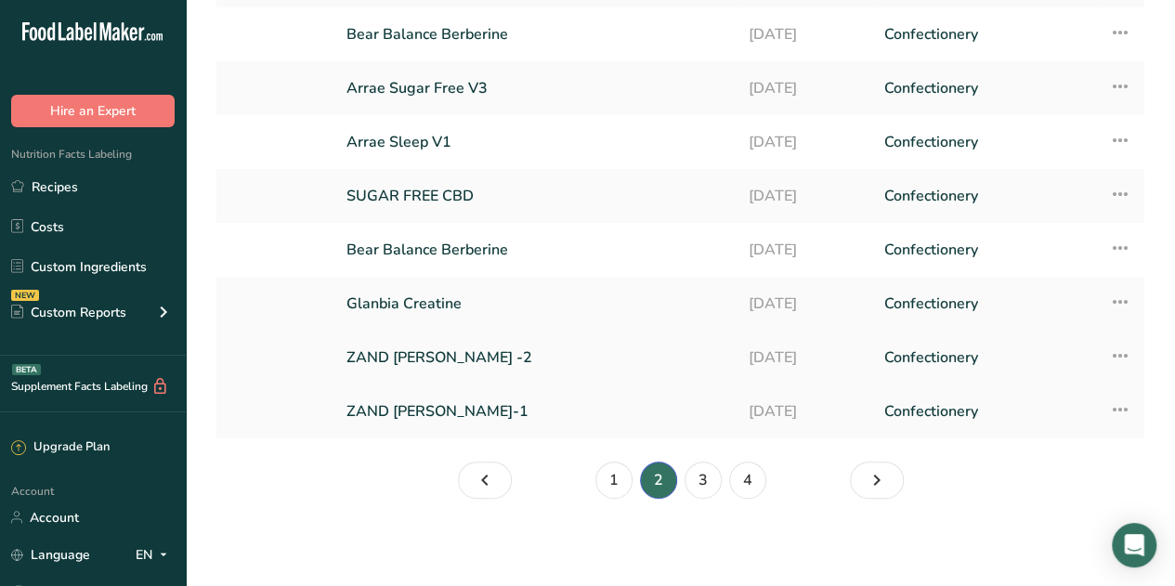
click at [457, 357] on link "ZAND GINGER CHEW -2" at bounding box center [536, 357] width 380 height 39
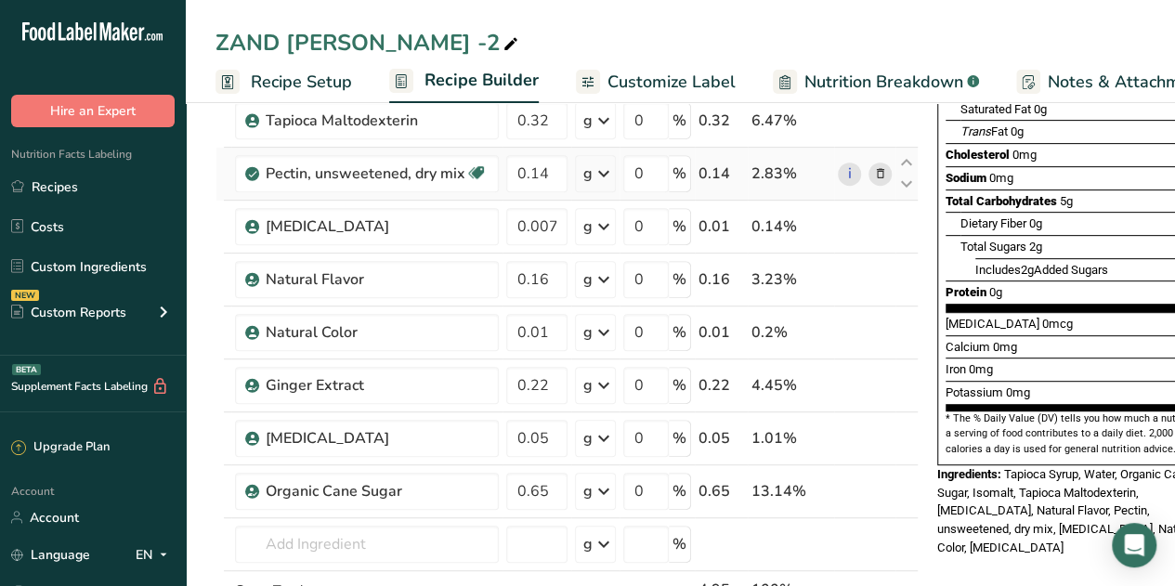
scroll to position [372, 0]
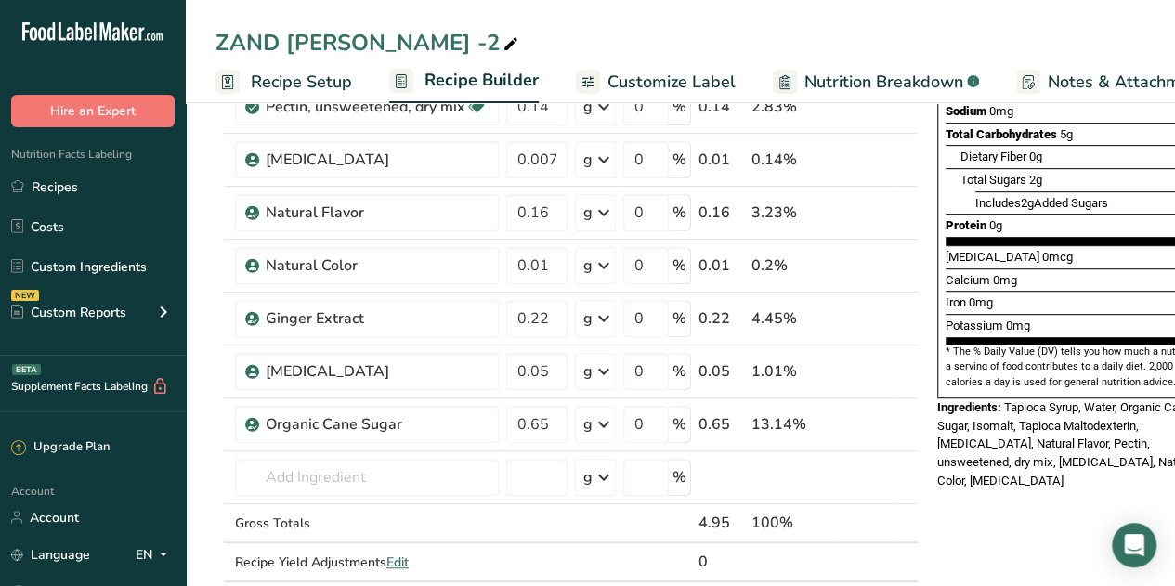
click at [503, 40] on icon at bounding box center [511, 45] width 17 height 26
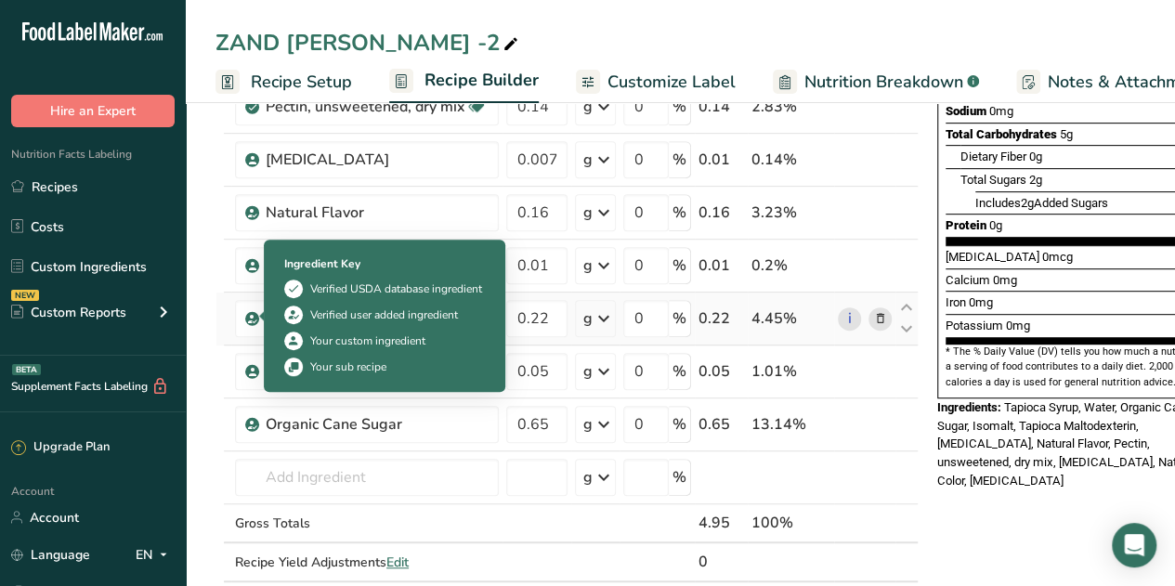
click at [255, 313] on icon at bounding box center [252, 318] width 11 height 17
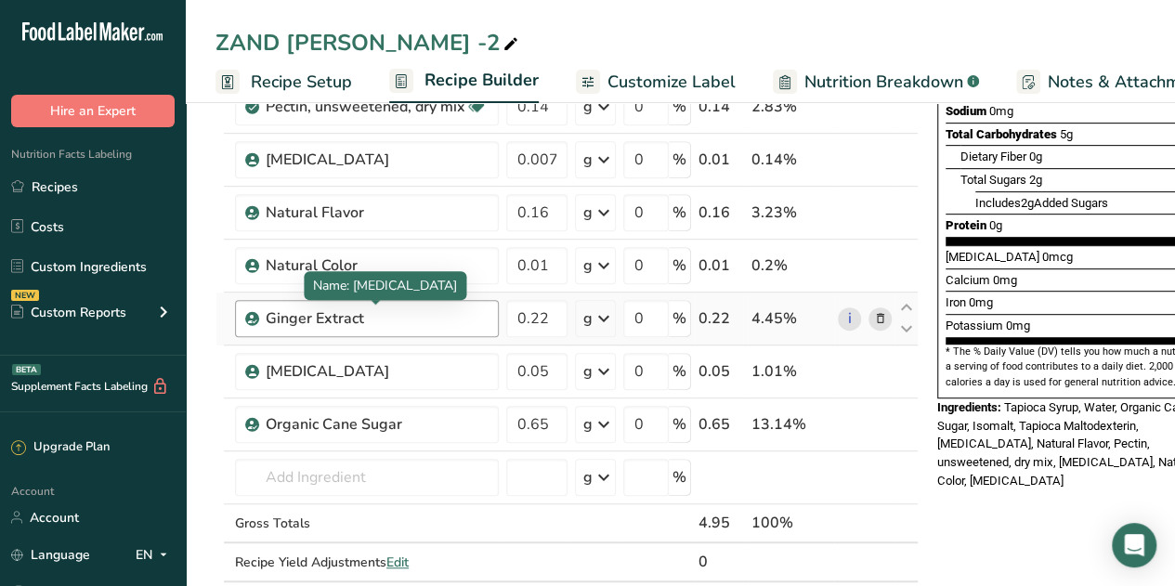
click at [372, 320] on div "Ginger Extract" at bounding box center [377, 318] width 222 height 22
click at [347, 319] on div "Ginger Extract" at bounding box center [377, 318] width 222 height 22
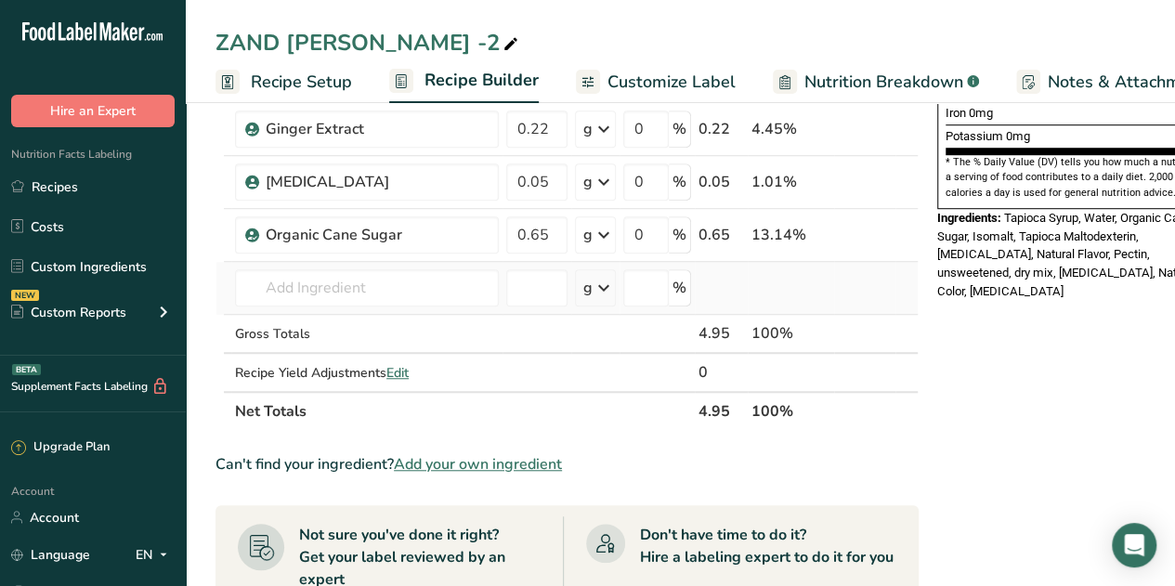
scroll to position [327, 0]
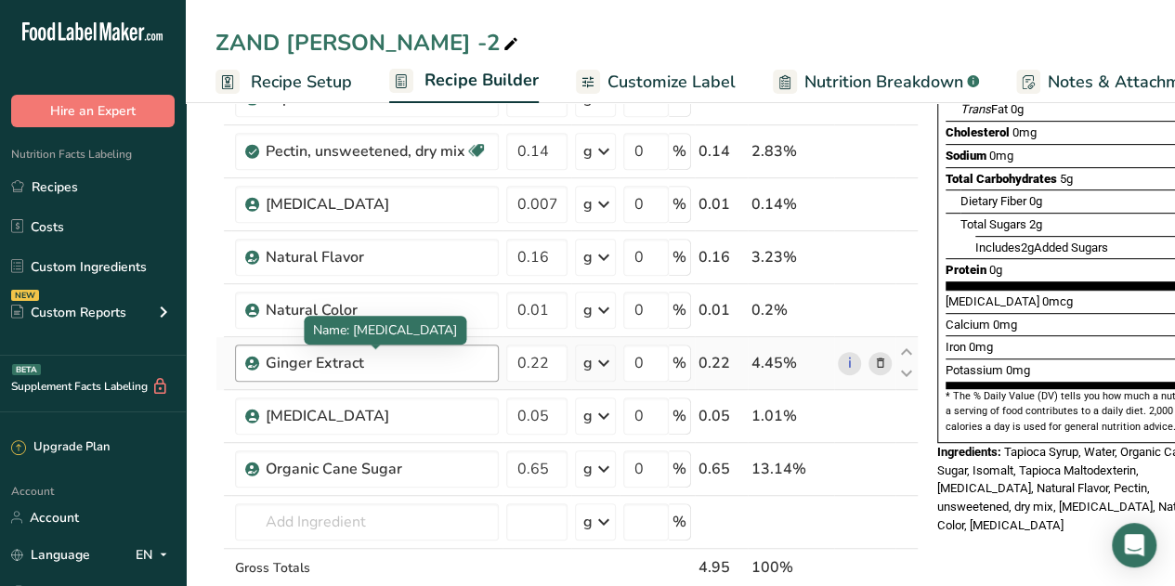
click at [386, 362] on div "Ginger Extract" at bounding box center [377, 363] width 222 height 22
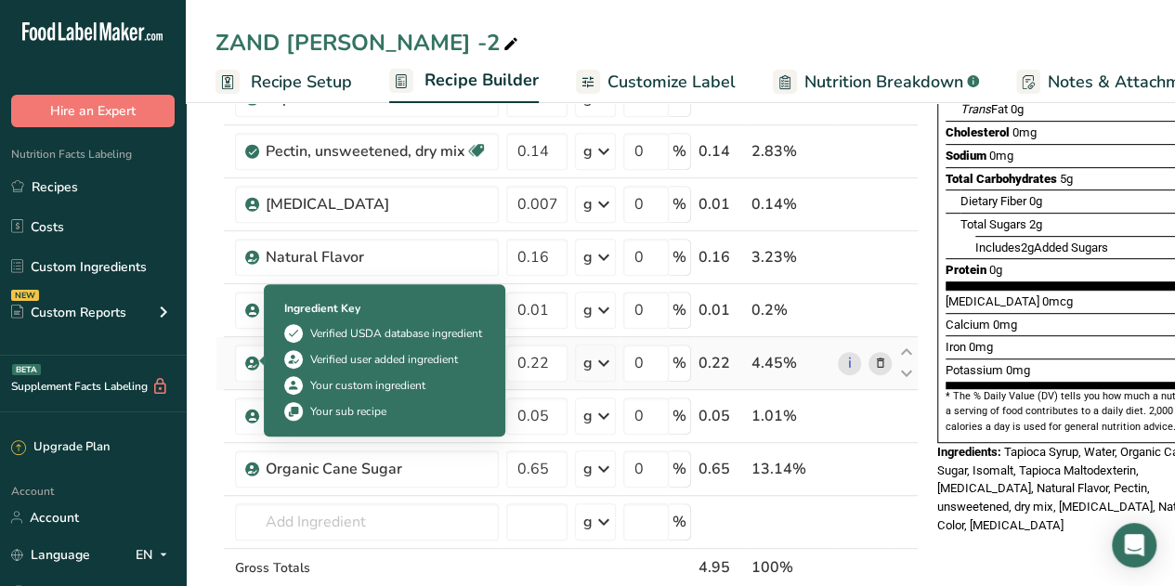
click at [255, 359] on icon at bounding box center [252, 363] width 11 height 17
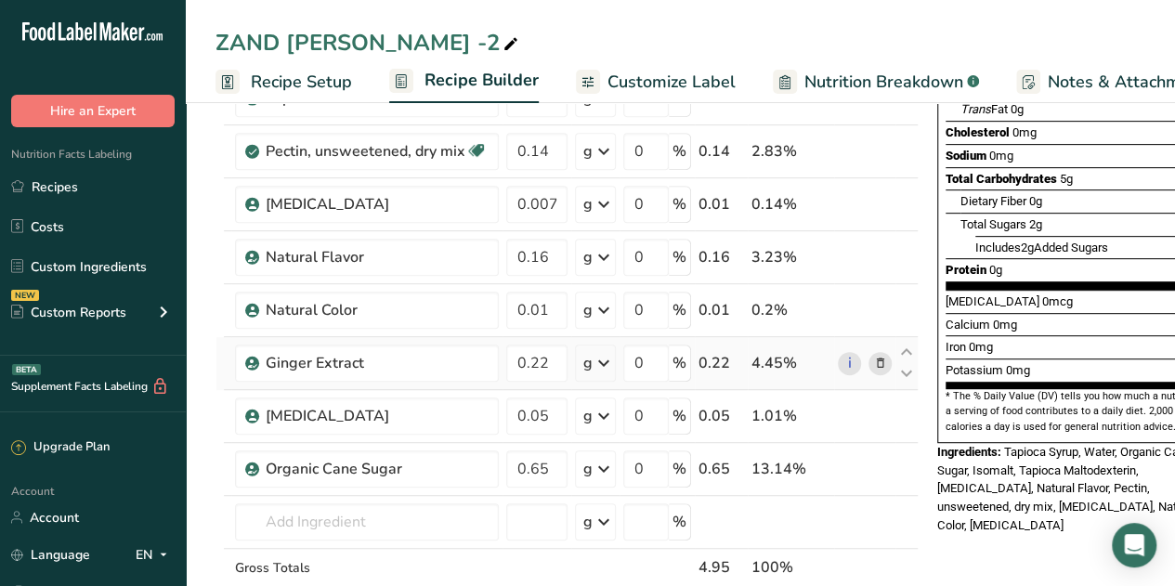
click at [255, 359] on icon at bounding box center [252, 363] width 11 height 17
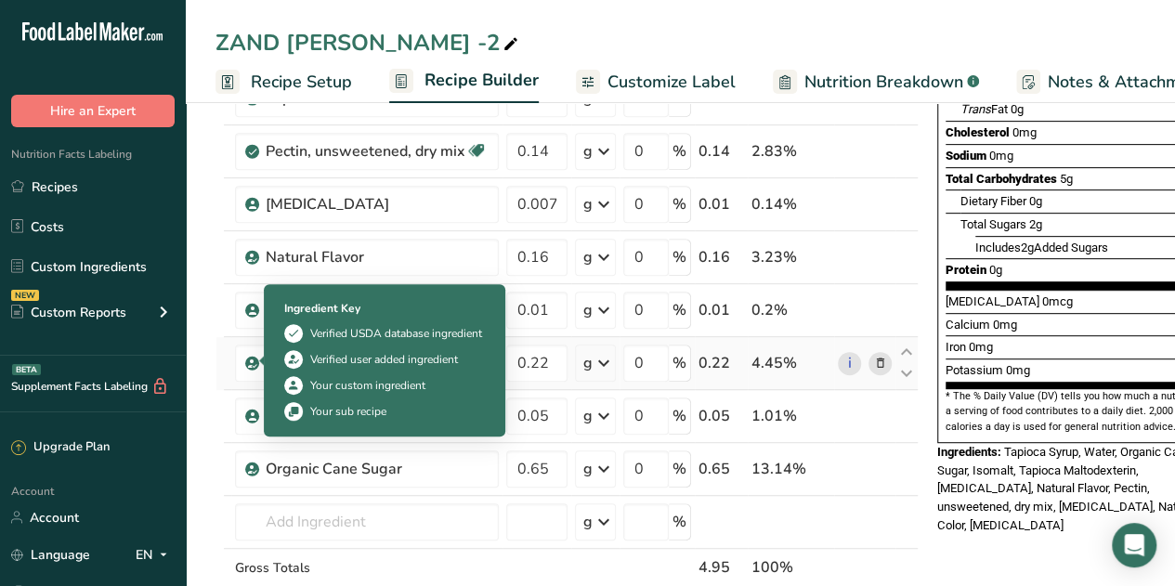
click at [255, 359] on icon at bounding box center [252, 363] width 11 height 17
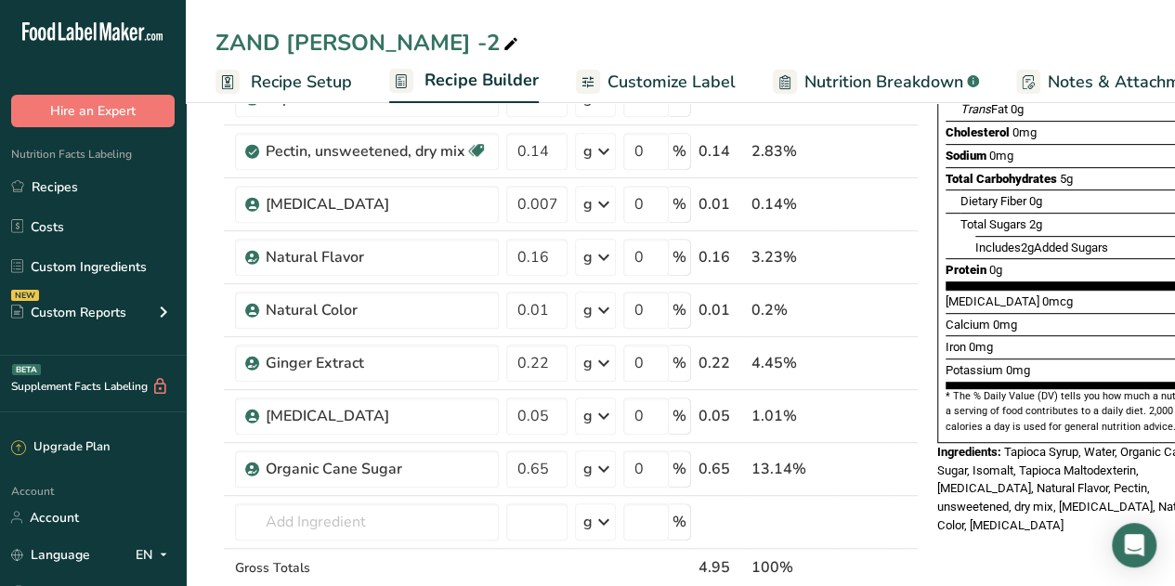
click at [253, 363] on icon at bounding box center [252, 363] width 11 height 17
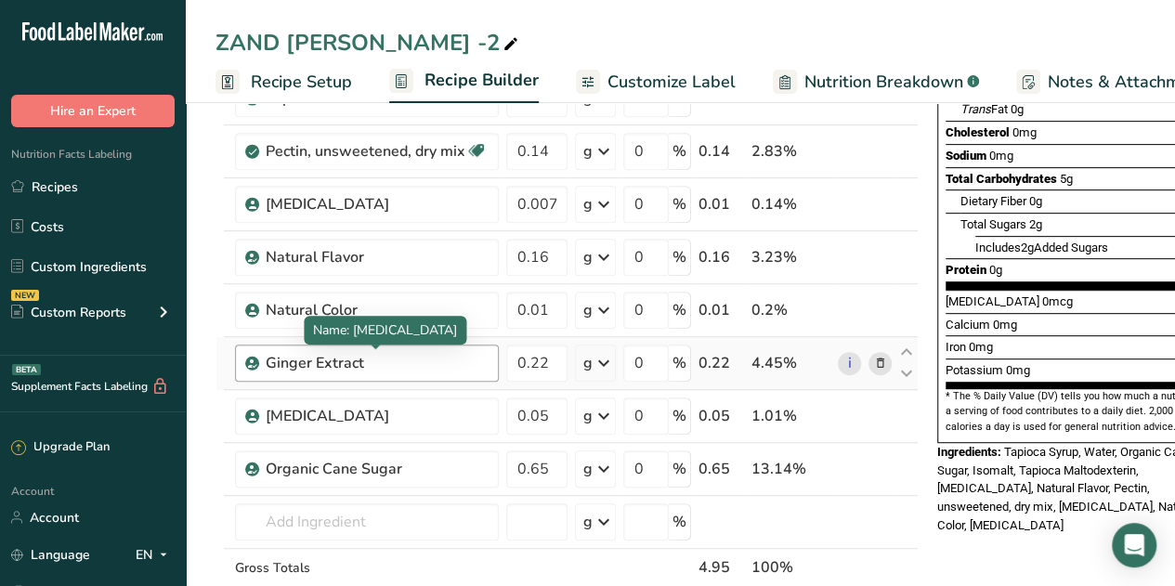
click at [366, 356] on div "Ginger Extract" at bounding box center [377, 363] width 222 height 22
click at [355, 360] on div "Ginger Extract" at bounding box center [377, 363] width 222 height 22
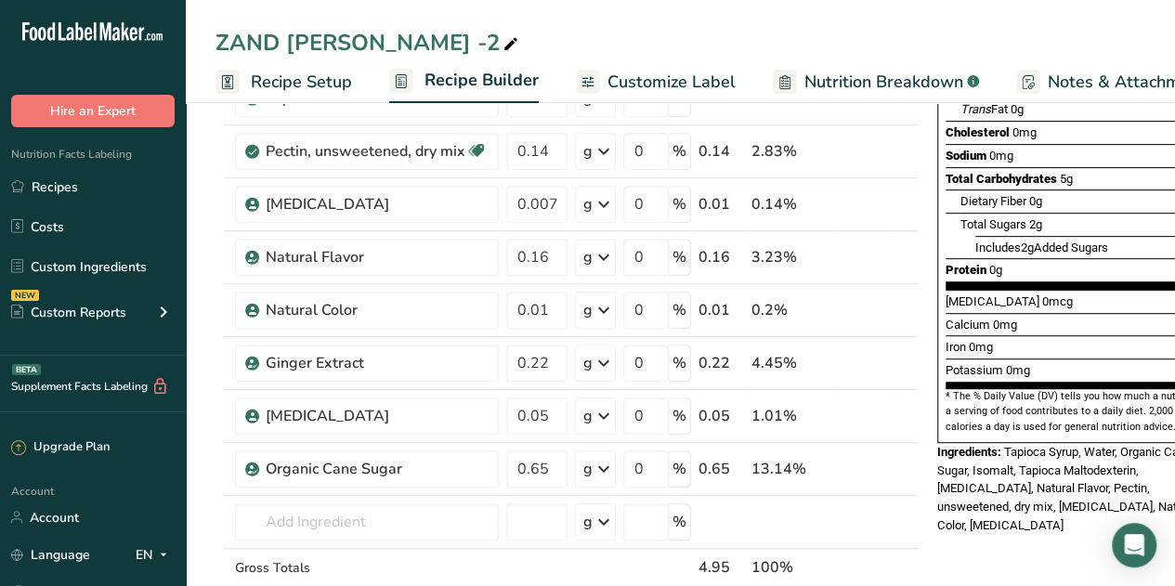
click at [503, 47] on icon at bounding box center [511, 45] width 17 height 26
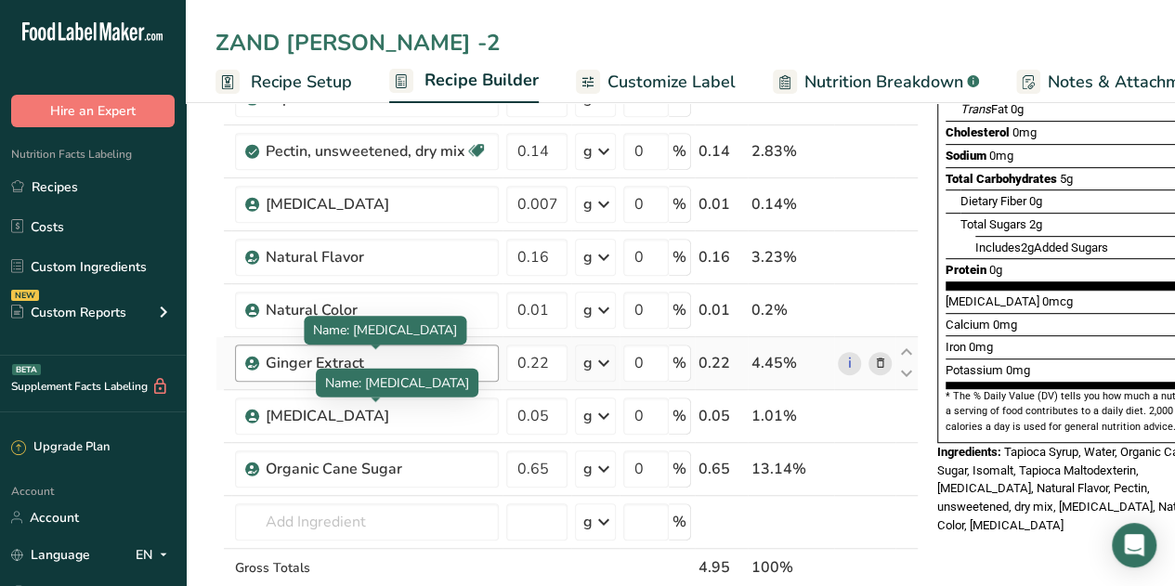
click at [354, 359] on div "Ginger Extract" at bounding box center [377, 363] width 222 height 22
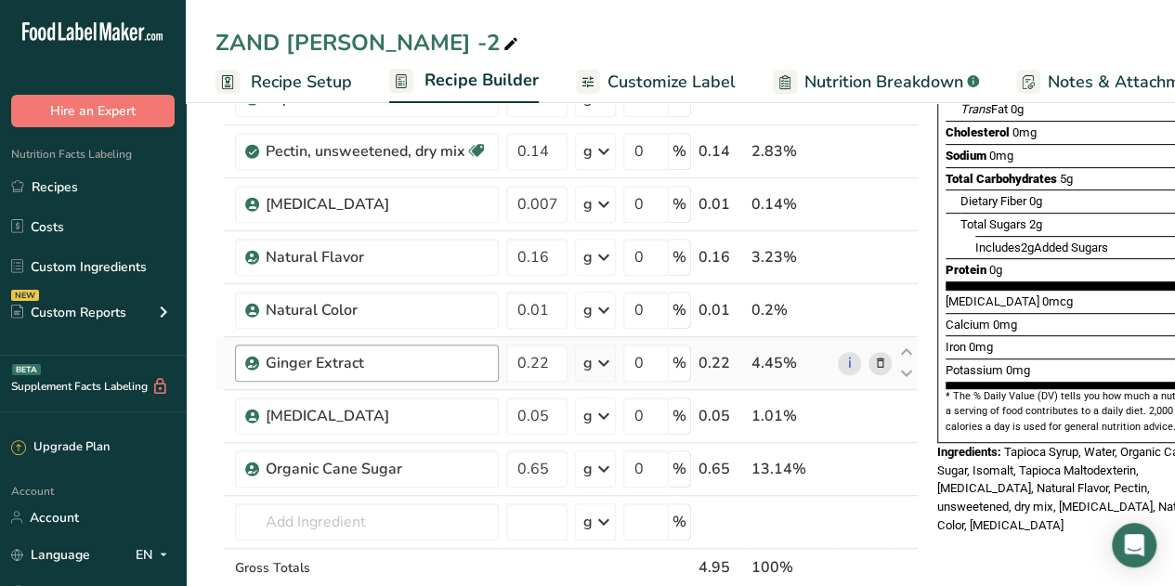
click at [354, 359] on div "Ginger Extract" at bounding box center [377, 363] width 222 height 22
click at [377, 361] on div "Ginger Extract" at bounding box center [377, 363] width 222 height 22
click at [849, 361] on link "i" at bounding box center [849, 363] width 23 height 23
click at [294, 514] on input "text" at bounding box center [367, 521] width 264 height 37
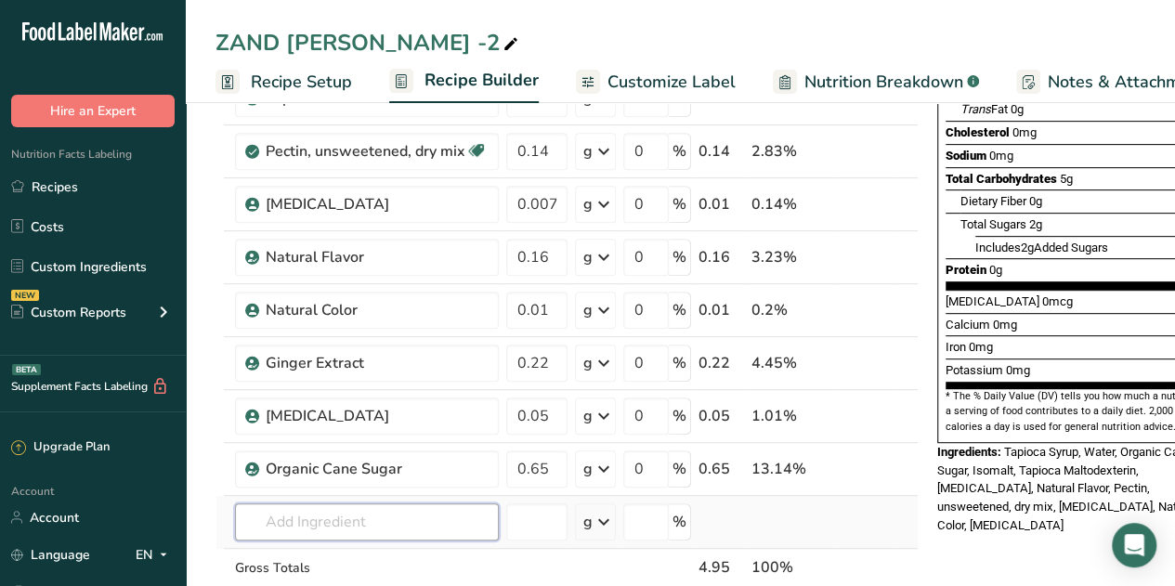
click at [431, 521] on input "text" at bounding box center [367, 521] width 264 height 37
click at [318, 517] on input "Ginger Root Powder" at bounding box center [367, 521] width 264 height 37
click at [318, 517] on input "Ginger Powder" at bounding box center [367, 521] width 264 height 37
click at [430, 529] on input "Ginger Powder" at bounding box center [367, 521] width 264 height 37
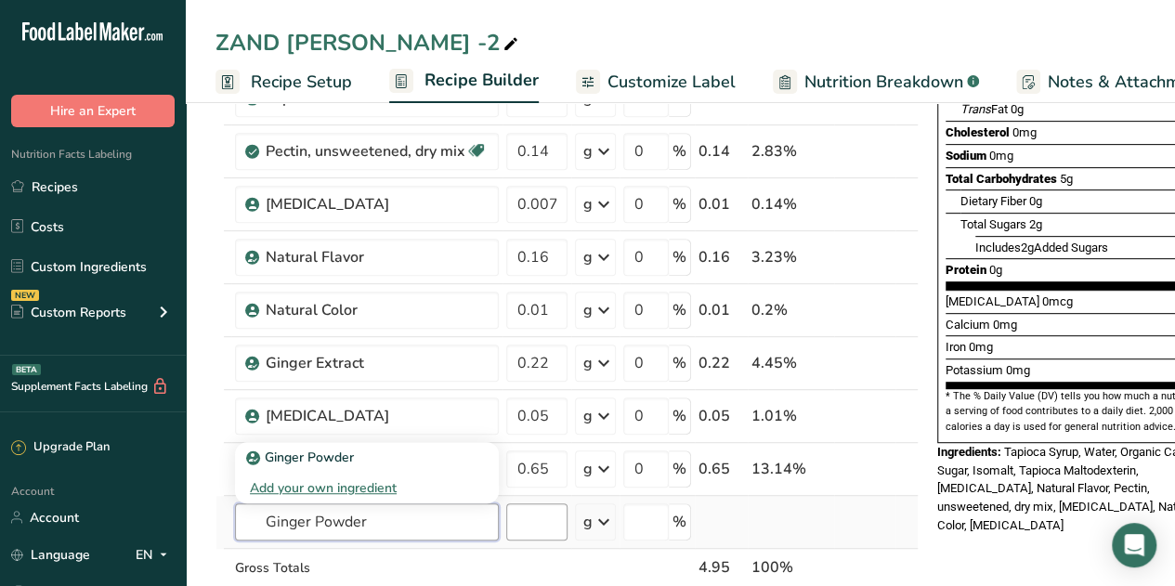
type input "Ginger Powder"
click at [548, 534] on input "number" at bounding box center [536, 521] width 61 height 37
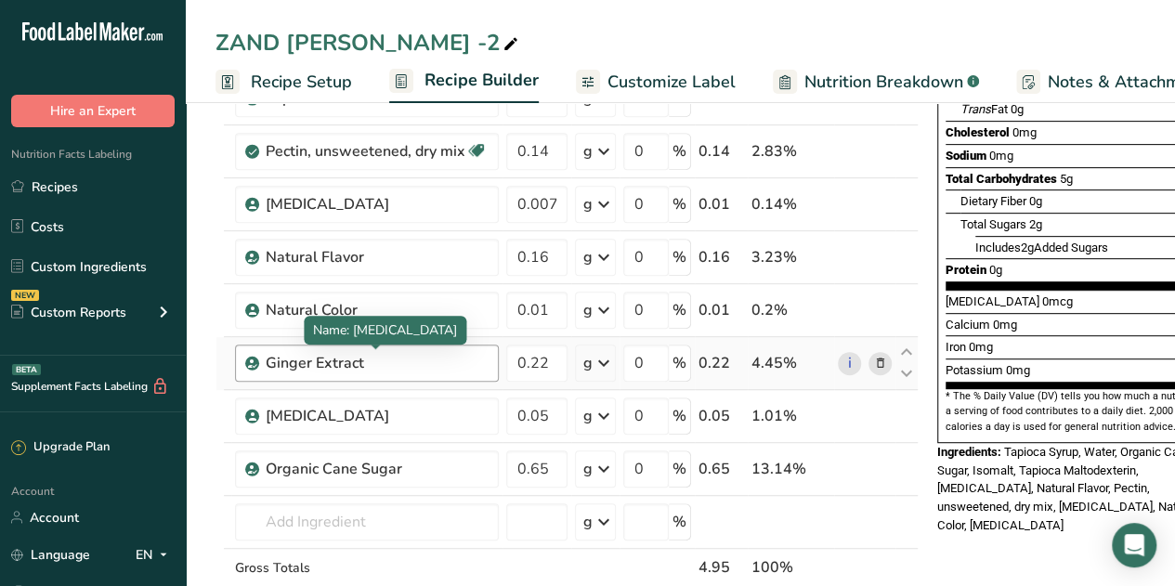
click at [294, 361] on div "Ginger Extract" at bounding box center [377, 363] width 222 height 22
click at [375, 362] on div "Ginger Extract" at bounding box center [377, 363] width 222 height 22
click at [328, 359] on div "Ginger Extract" at bounding box center [377, 363] width 222 height 22
click at [388, 361] on div "Ginger Extract" at bounding box center [377, 363] width 222 height 22
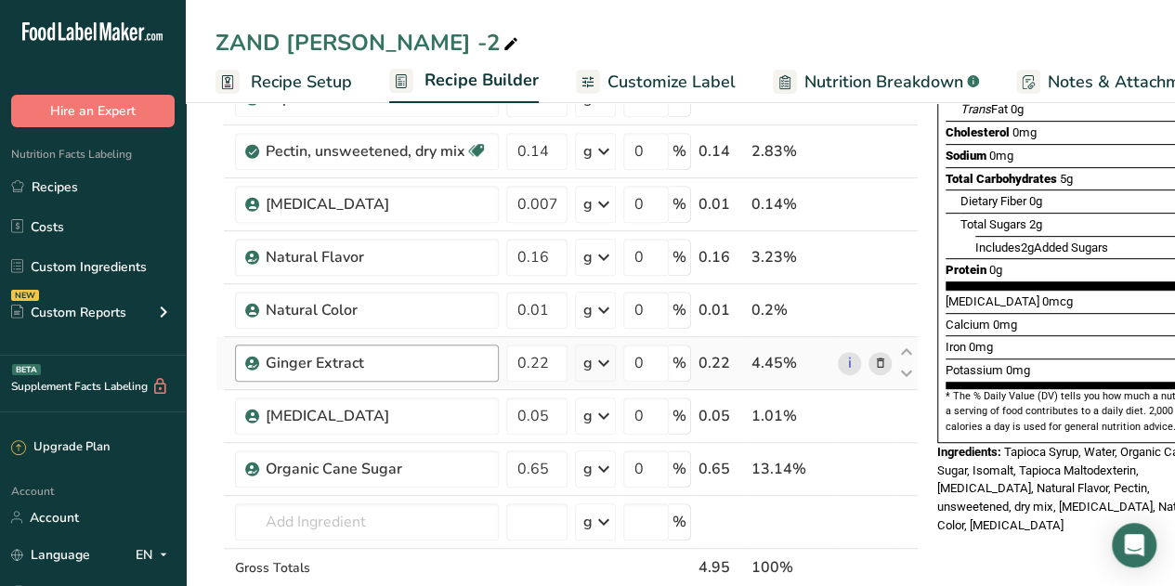
click at [351, 362] on div "Ginger Extract" at bounding box center [377, 363] width 222 height 22
click at [403, 360] on div "Ginger Extract" at bounding box center [377, 363] width 222 height 22
click at [351, 515] on input "text" at bounding box center [367, 521] width 264 height 37
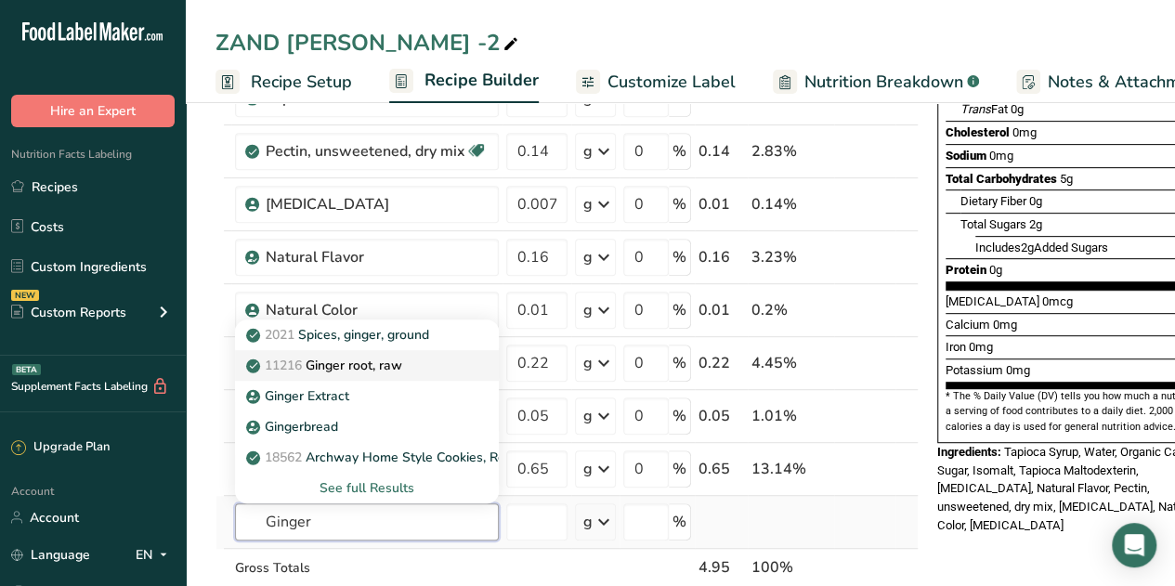
type input "Ginger"
click at [359, 361] on p "11216 Ginger root, raw" at bounding box center [326, 366] width 152 height 20
type input "Ginger root, raw"
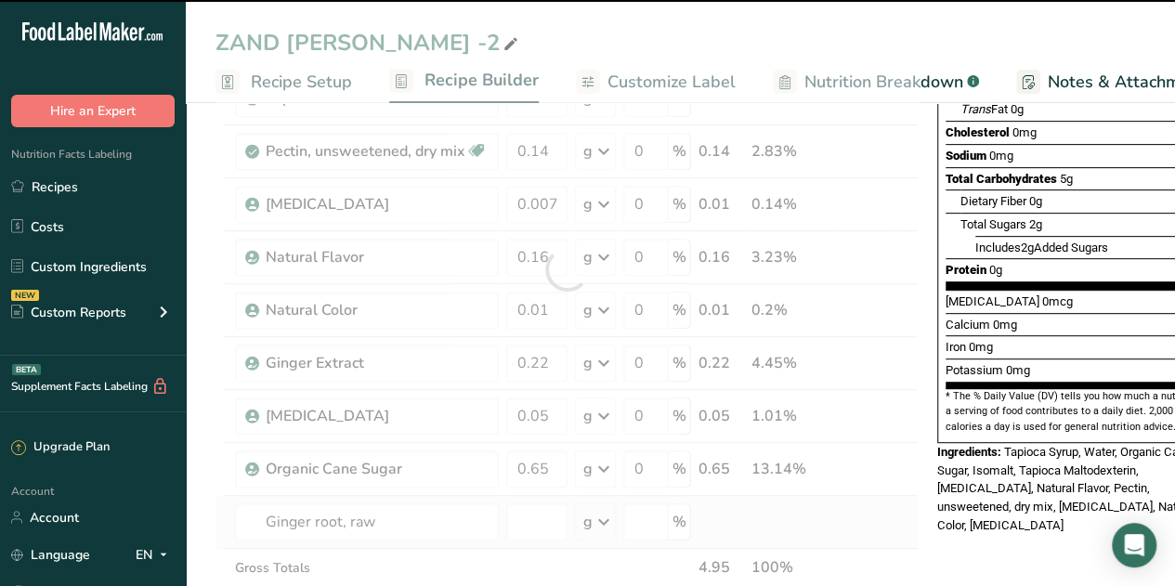
type input "0"
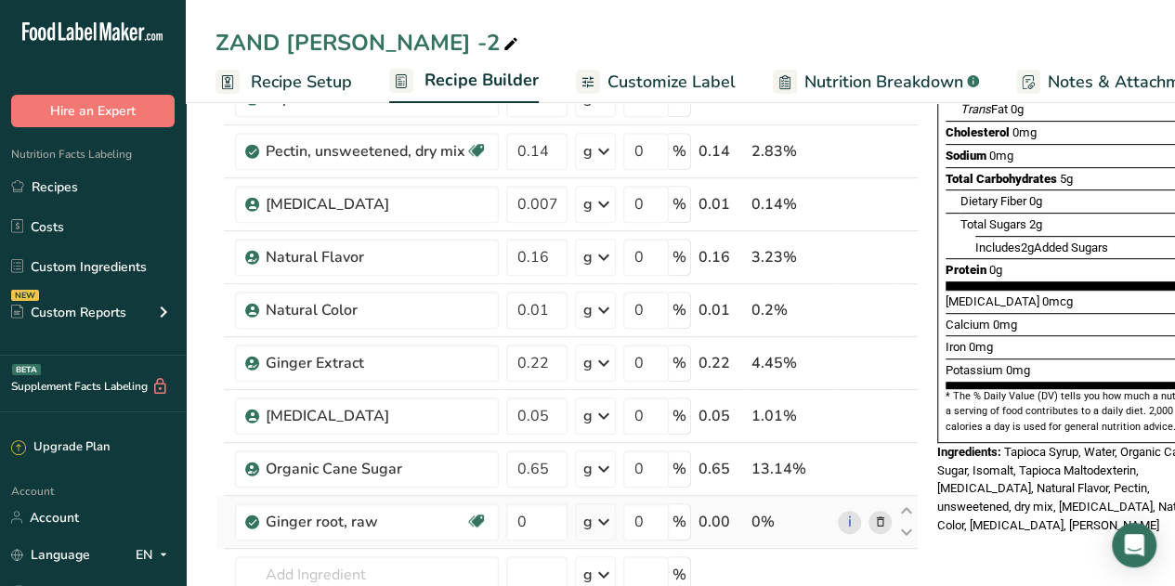
click at [877, 520] on icon at bounding box center [880, 523] width 13 height 20
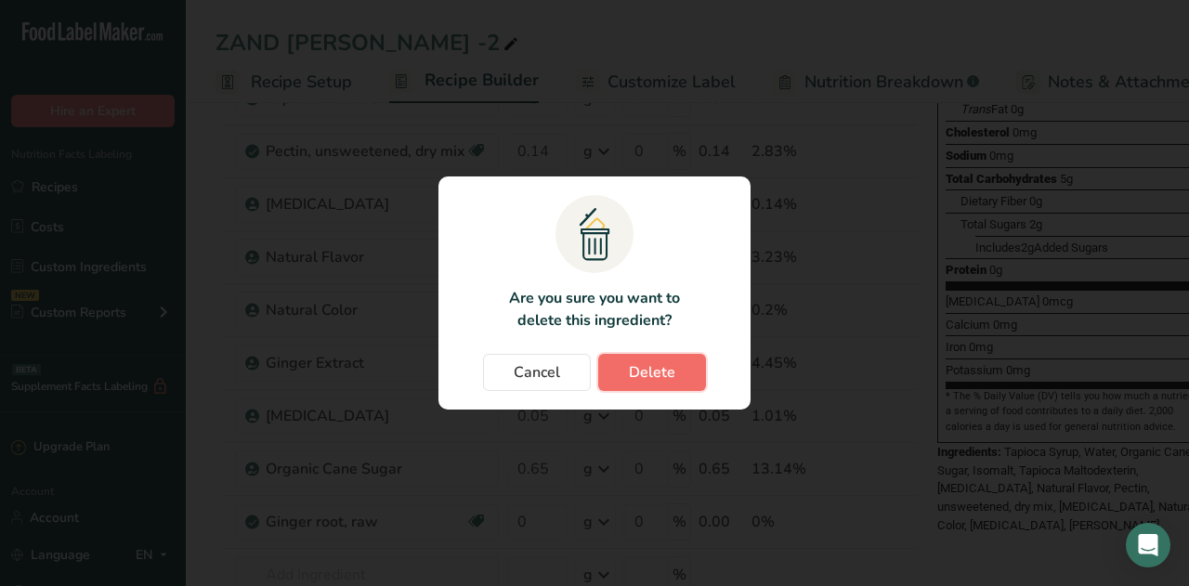
click at [669, 379] on span "Delete" at bounding box center [652, 372] width 46 height 22
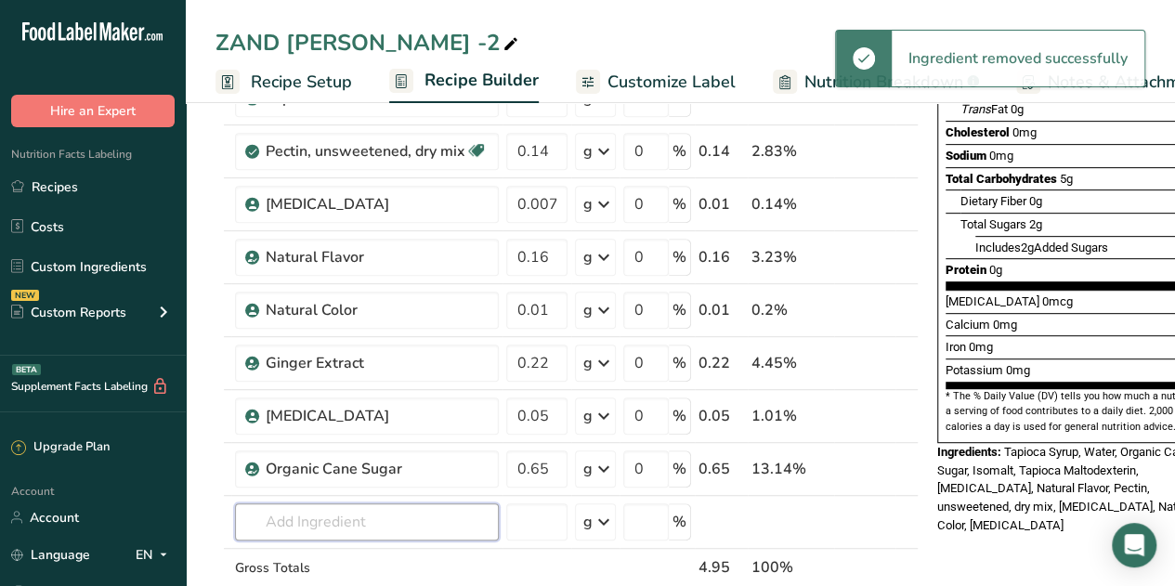
click at [351, 514] on input "text" at bounding box center [367, 521] width 264 height 37
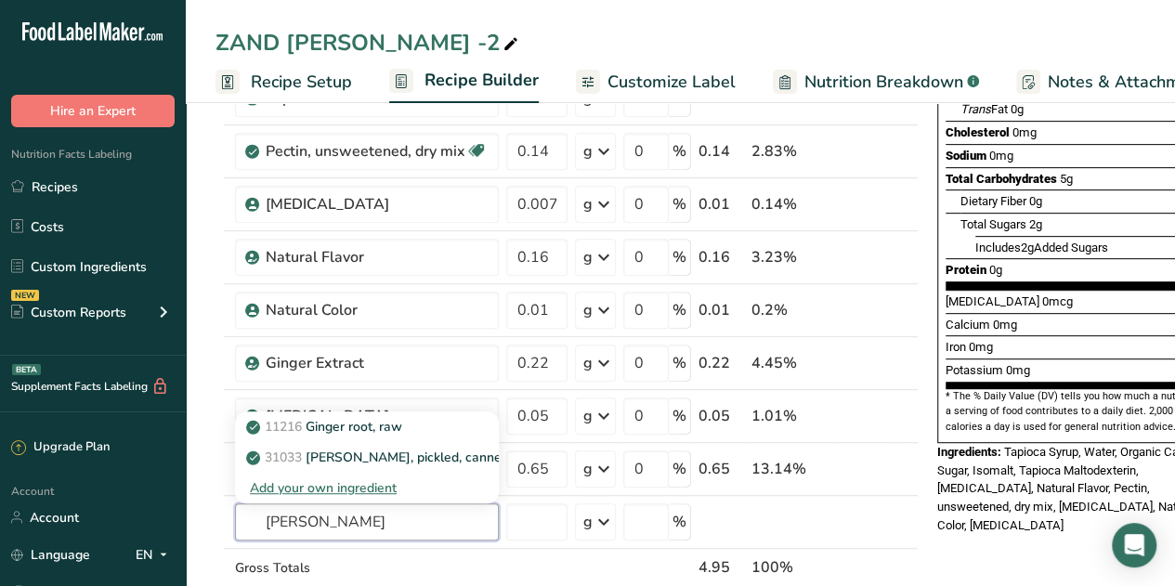
click at [346, 514] on input "Ginger Root" at bounding box center [367, 521] width 264 height 37
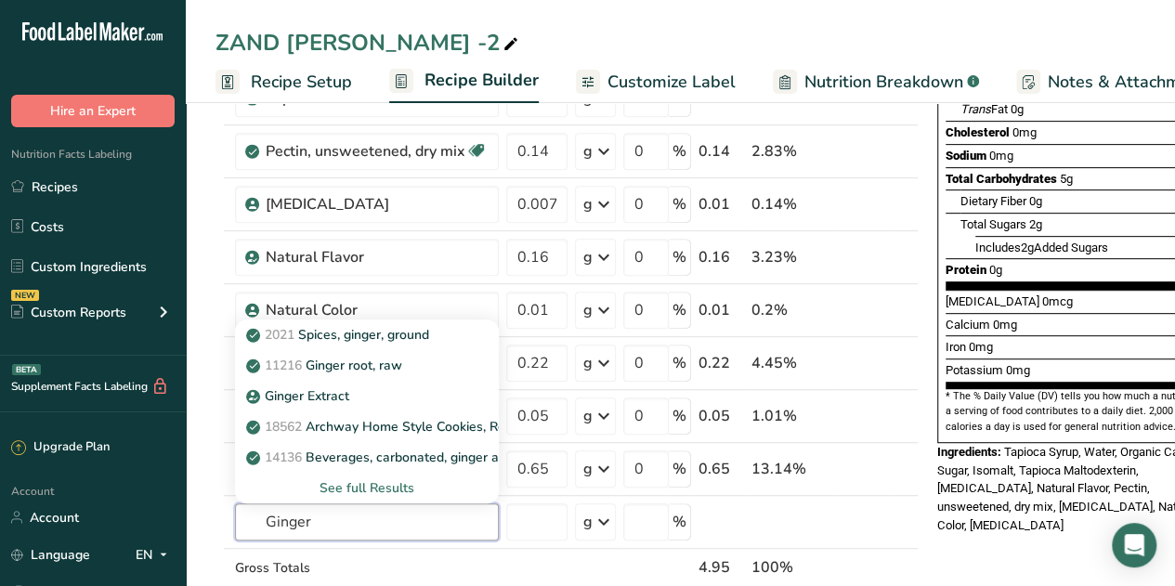
type input "Ginger"
click at [371, 484] on div "See full Results" at bounding box center [367, 488] width 234 height 20
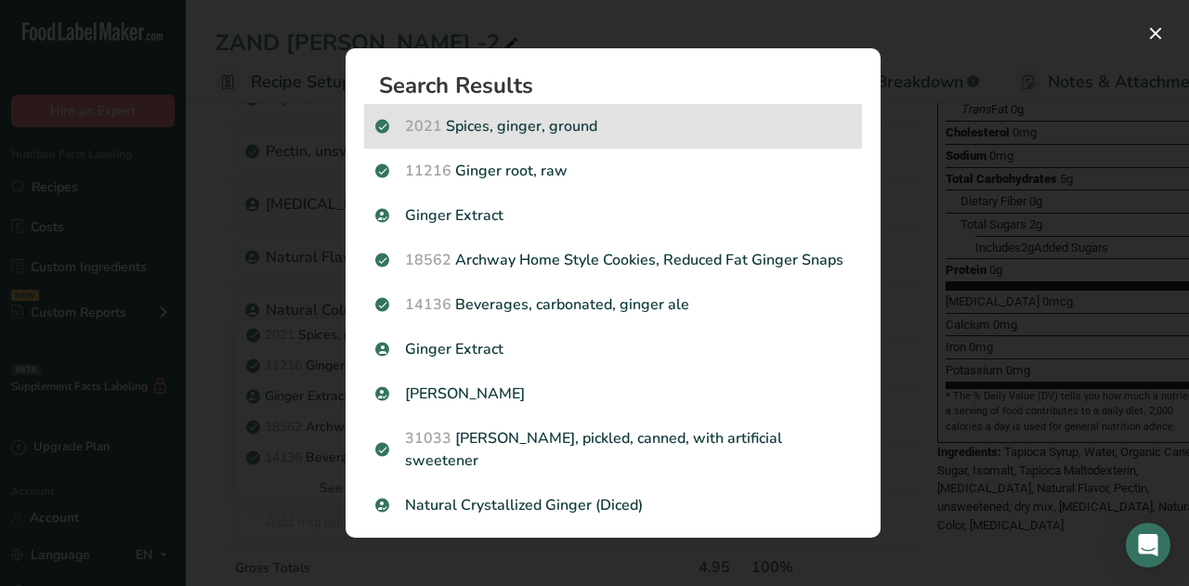
click at [485, 126] on p "2021 Spices, ginger, ground" at bounding box center [613, 126] width 476 height 22
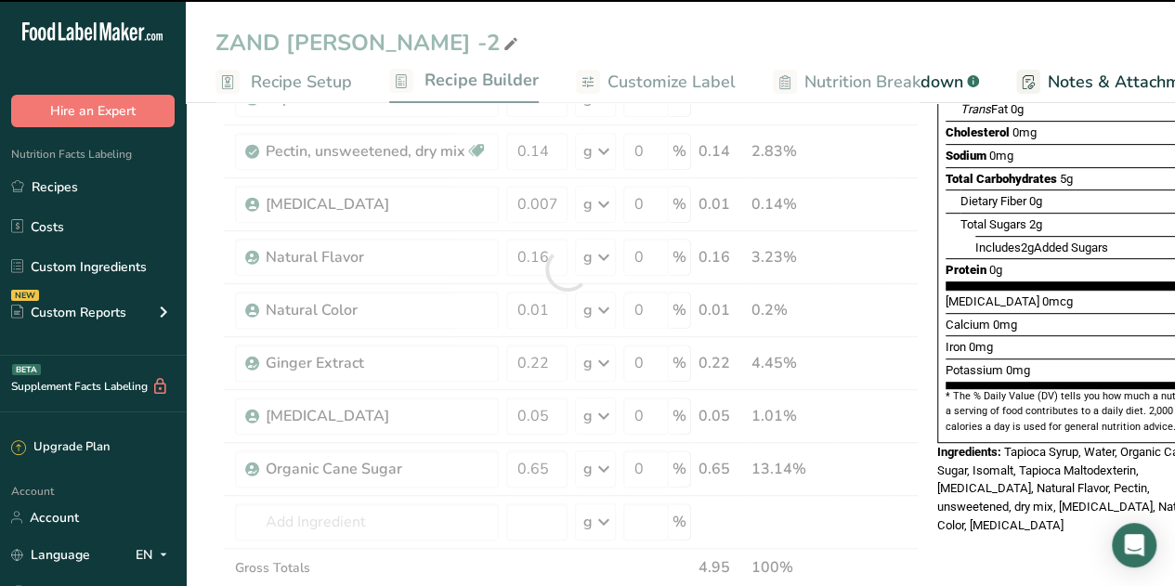
type input "0"
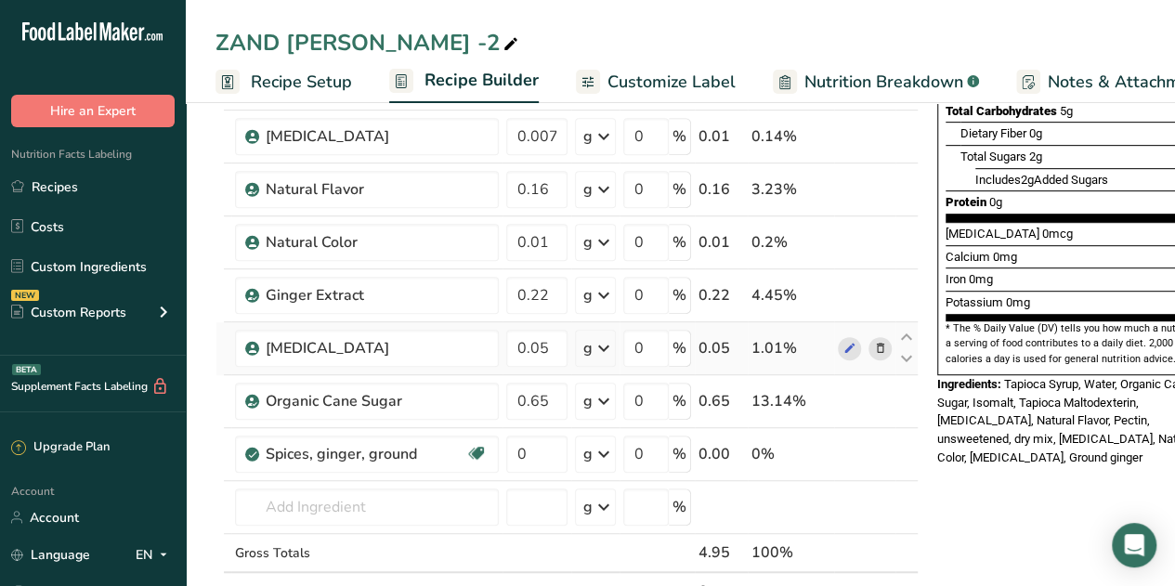
scroll to position [420, 0]
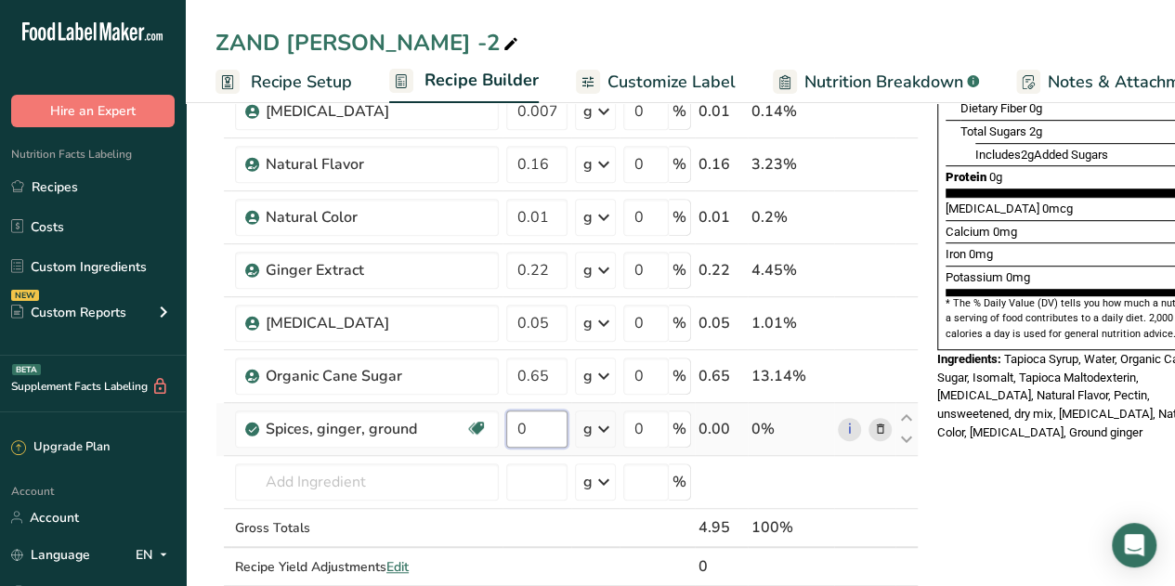
click at [544, 431] on input "0" at bounding box center [536, 429] width 61 height 37
type input "0.22"
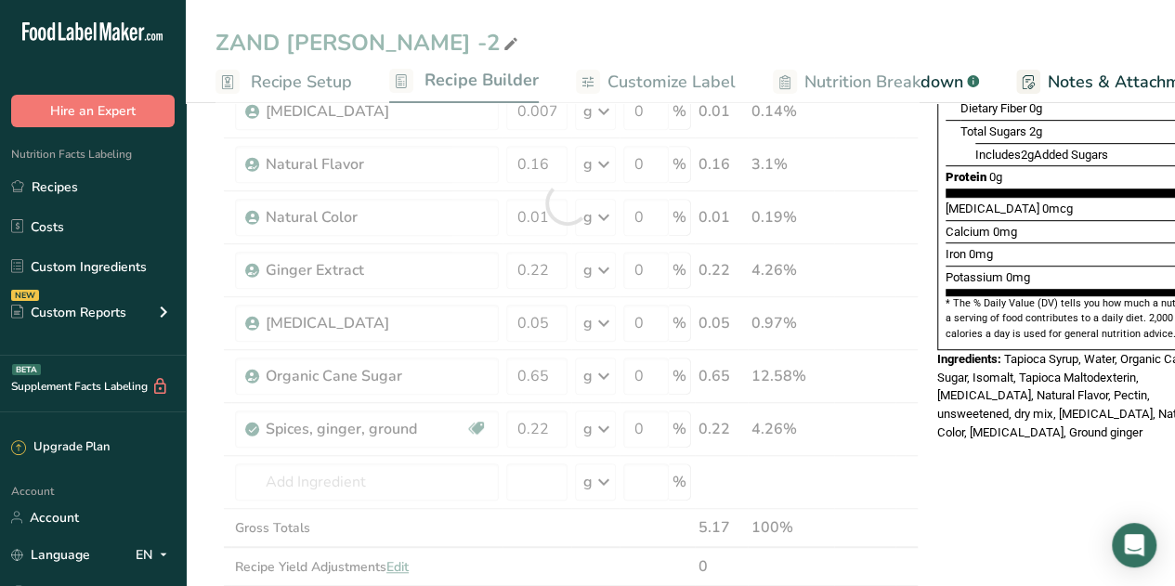
click at [920, 320] on div "Add Ingredients Manage Recipe Delete Recipe Duplicate Recipe Scale Recipe Save …" at bounding box center [573, 501] width 714 height 1590
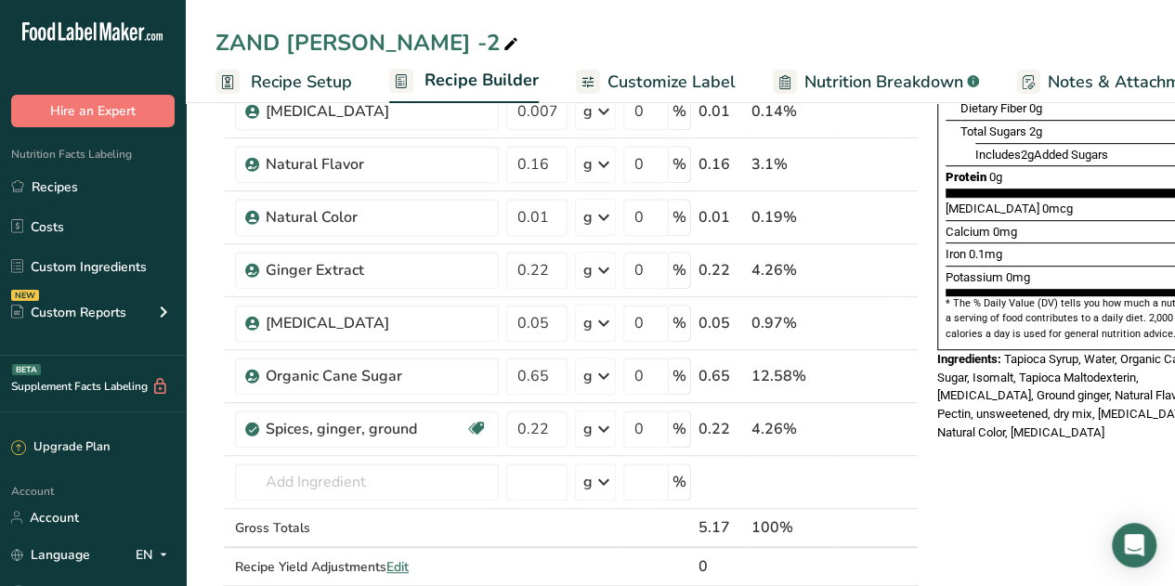
scroll to position [0, 48]
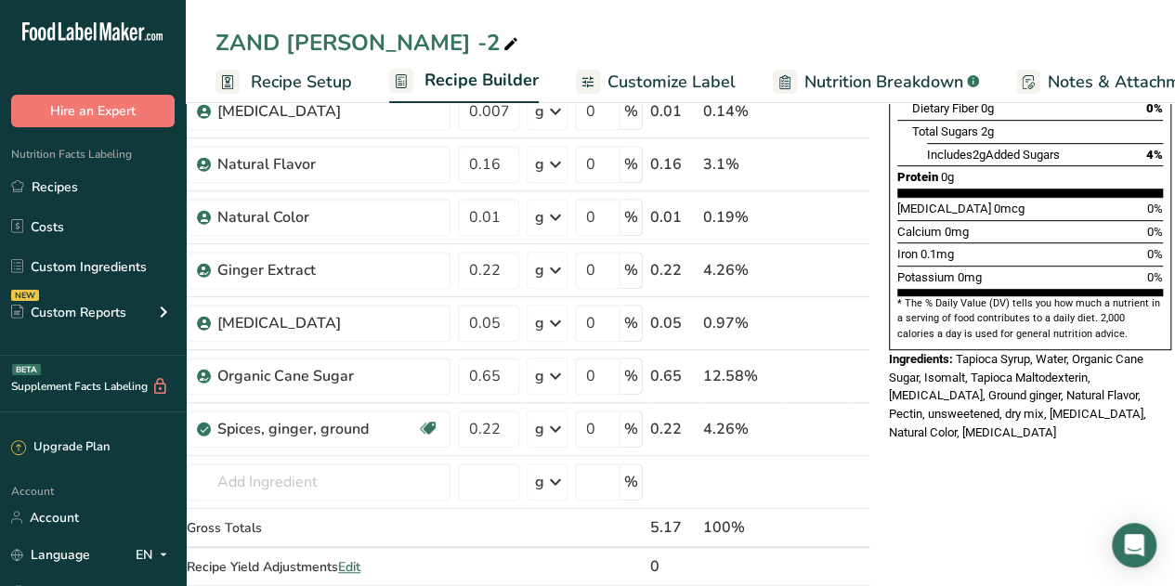
click at [906, 357] on span "Tapioca Syrup, Water, Organic Cane Sugar, Isomalt, Tapioca Maltodexterin, Ginge…" at bounding box center [1017, 395] width 257 height 87
click at [918, 356] on span "Tapioca Syrup, Water, Organic Cane Sugar, Isomalt, Tapioca Maltodexterin, Ginge…" at bounding box center [1017, 395] width 257 height 87
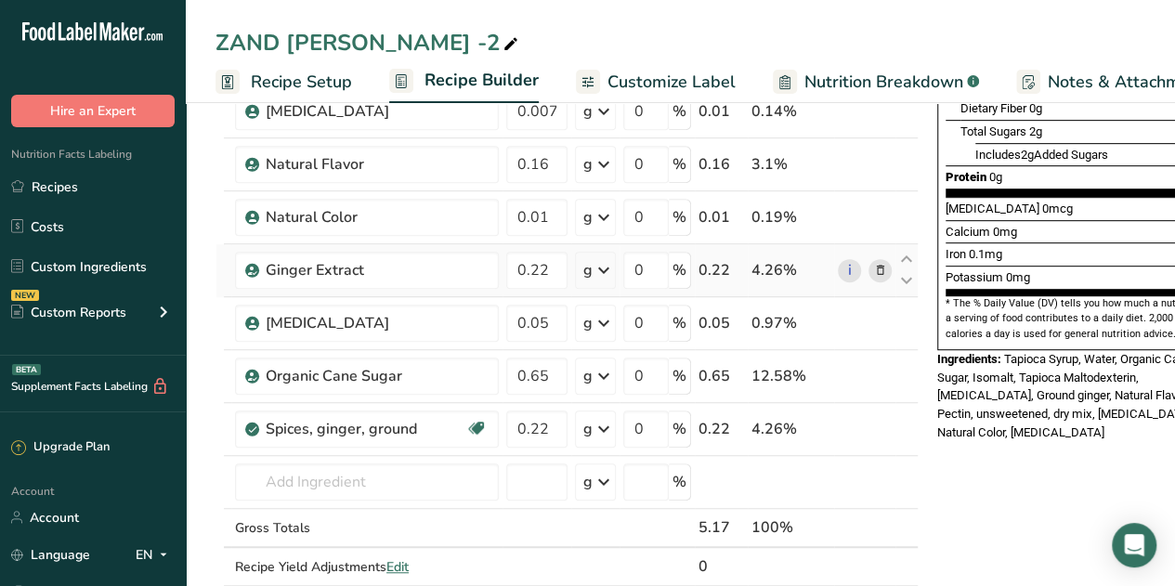
click at [877, 267] on icon at bounding box center [880, 271] width 13 height 20
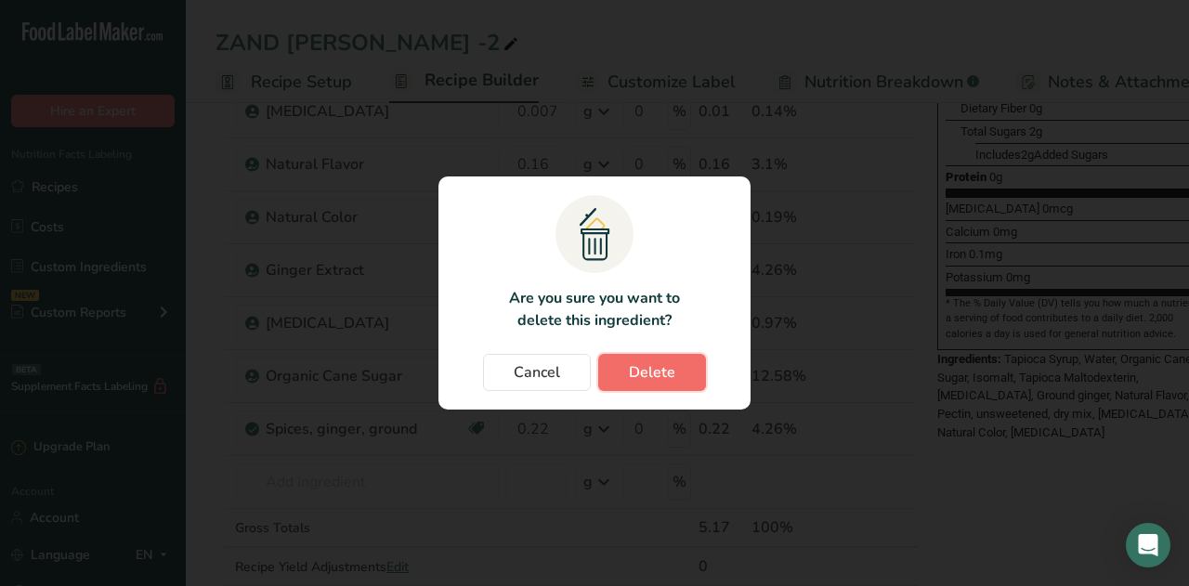
click at [634, 379] on span "Delete" at bounding box center [652, 372] width 46 height 22
type input "0.05"
type input "0.65"
type input "0.22"
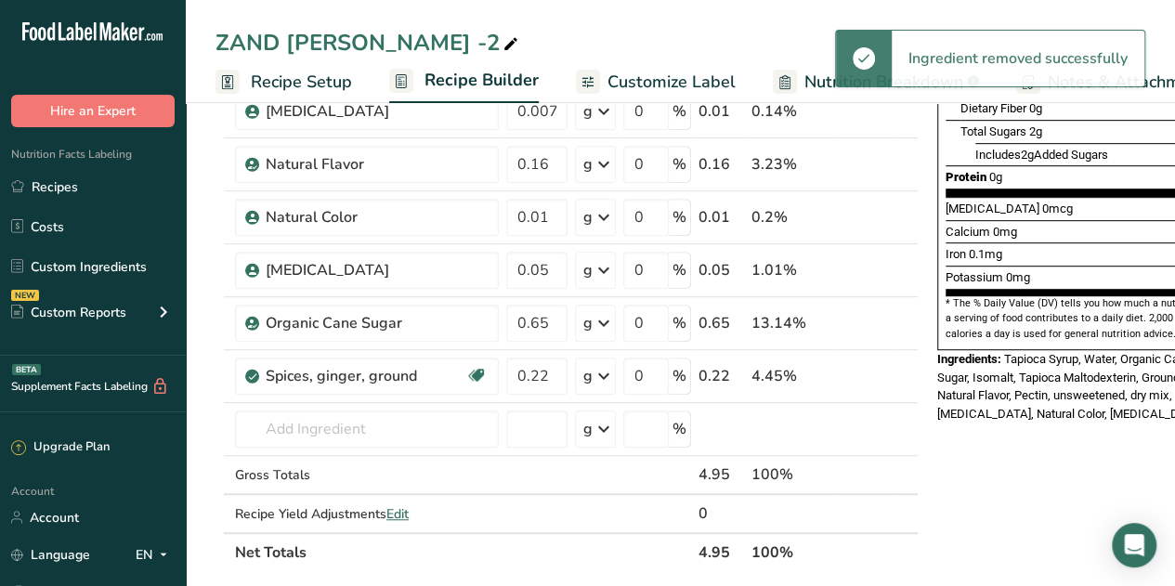
click at [1078, 365] on div "Ingredients: Tapioca Syrup, Water, Organic Cane Sugar, Isomalt, Tapioca Maltode…" at bounding box center [1078, 386] width 282 height 73
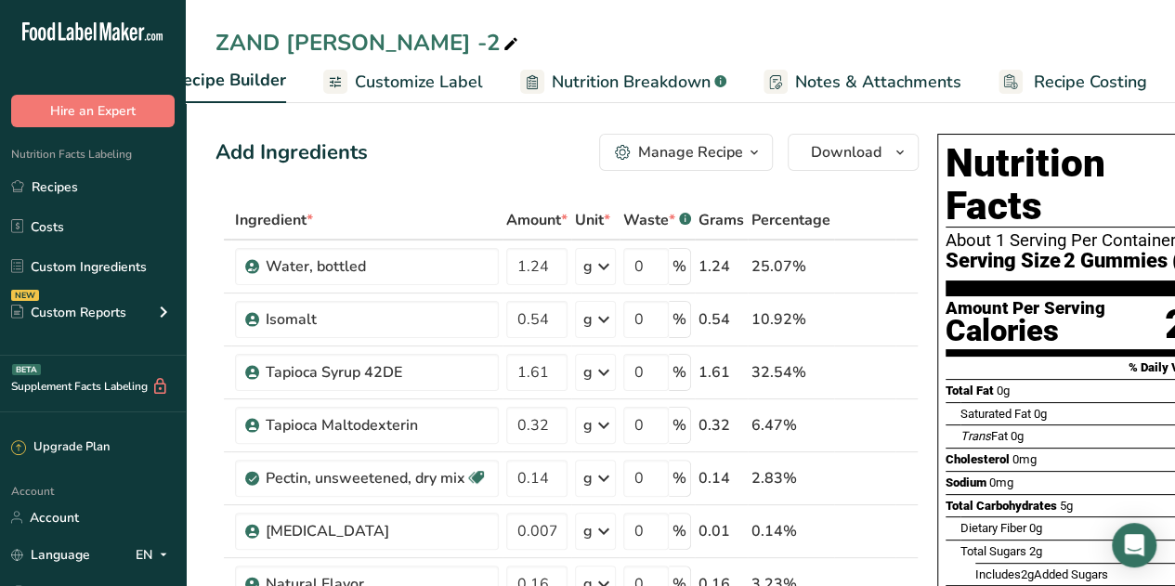
click at [1021, 379] on div "Total Fat 0g 0%" at bounding box center [1079, 390] width 266 height 23
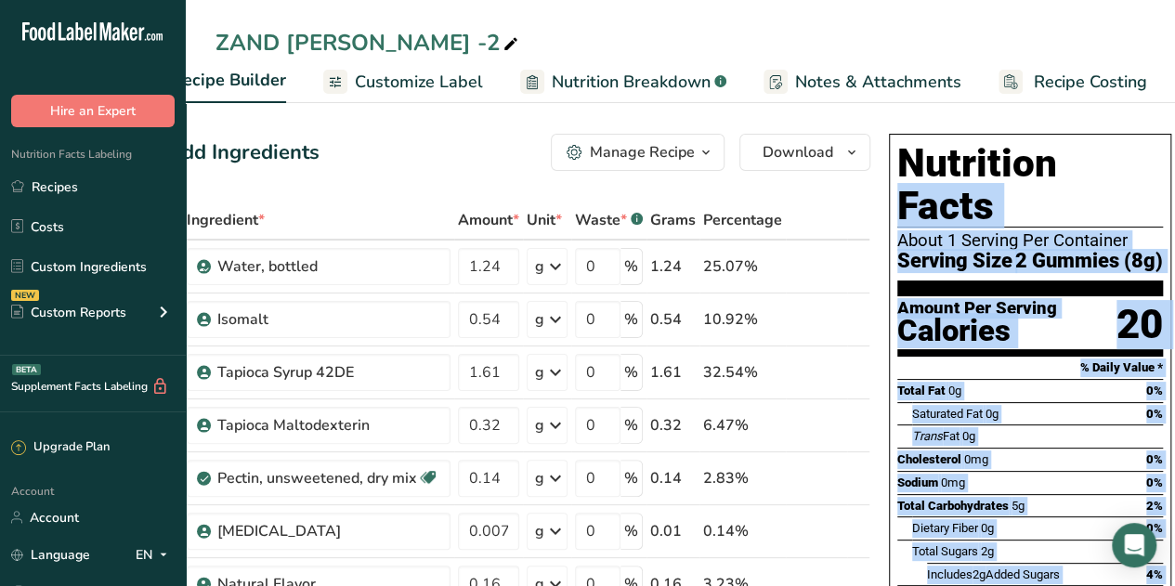
drag, startPoint x: 1104, startPoint y: 516, endPoint x: 899, endPoint y: 158, distance: 412.4
click at [899, 158] on div "Nutrition Facts About 1 Serving Per Container Serving Size 2 Gummies (8g) Amoun…" at bounding box center [1030, 488] width 297 height 725
copy div "Nutrition Facts About 1 Serving Per Container Serving Size 2 Gummies (8g) Amoun…"
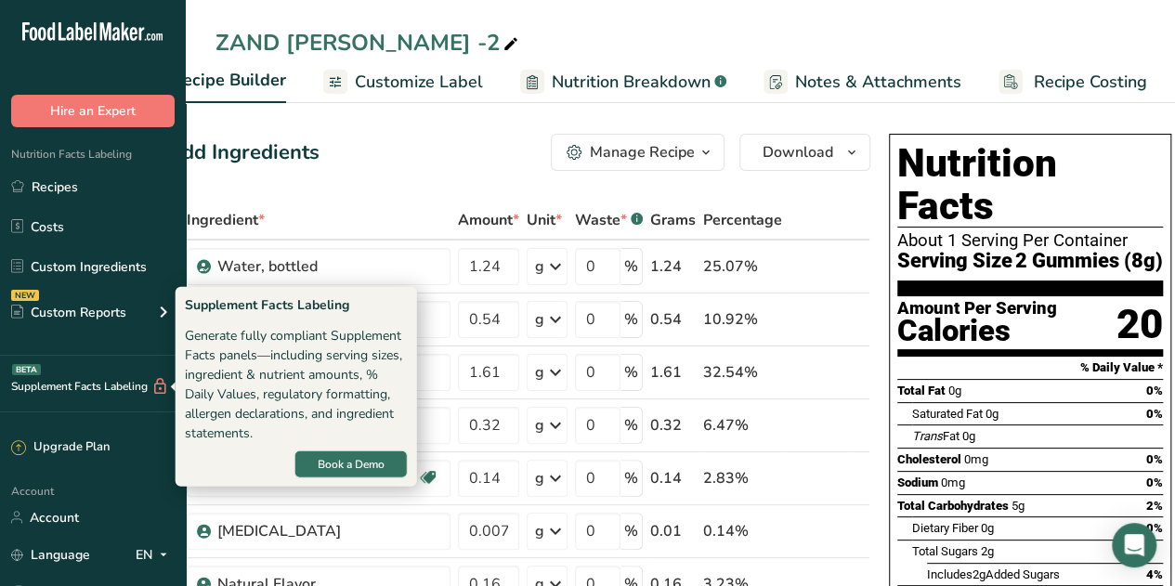
click at [104, 384] on div "Supplement Facts Labeling BETA" at bounding box center [84, 387] width 169 height 20
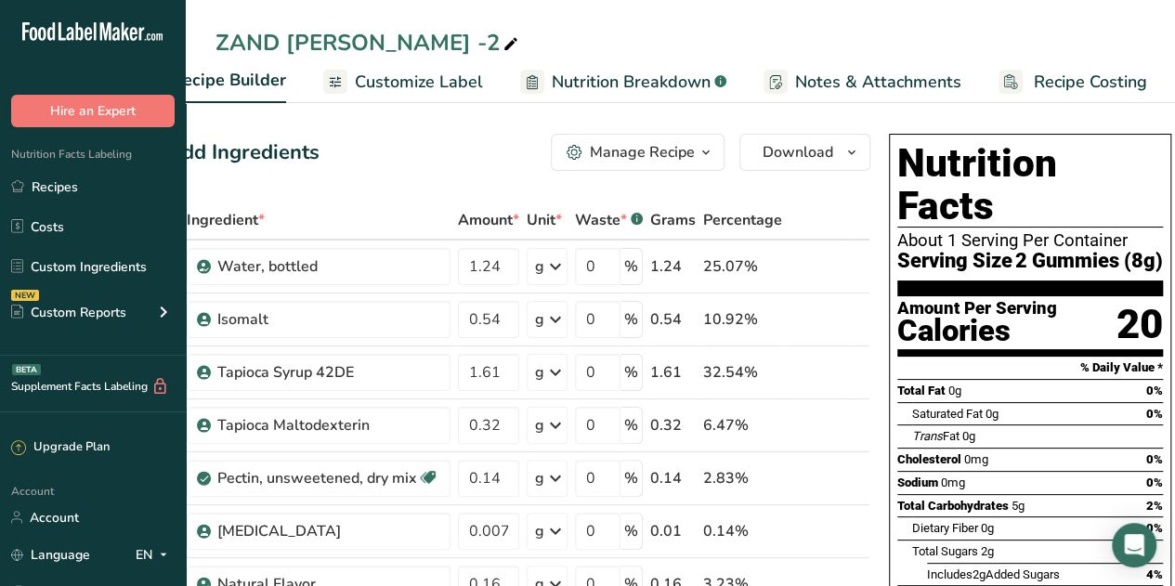
click at [164, 387] on icon at bounding box center [160, 387] width 18 height 20
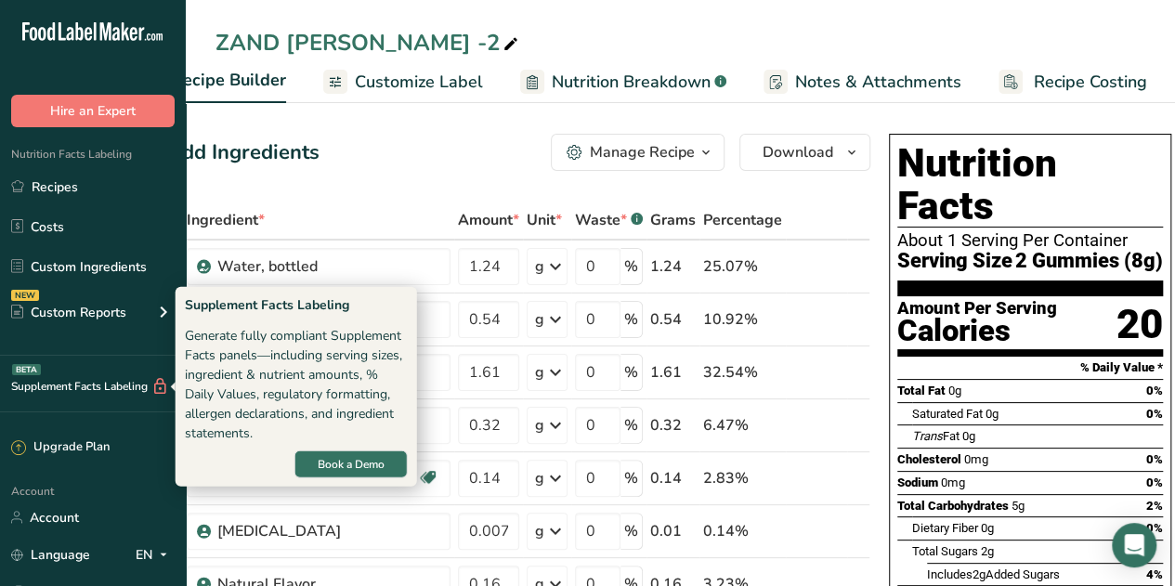
click at [73, 382] on div "Supplement Facts Labeling BETA" at bounding box center [84, 387] width 169 height 20
click at [35, 372] on div "BETA" at bounding box center [26, 369] width 29 height 11
click at [75, 383] on div "Supplement Facts Labeling BETA" at bounding box center [84, 387] width 169 height 20
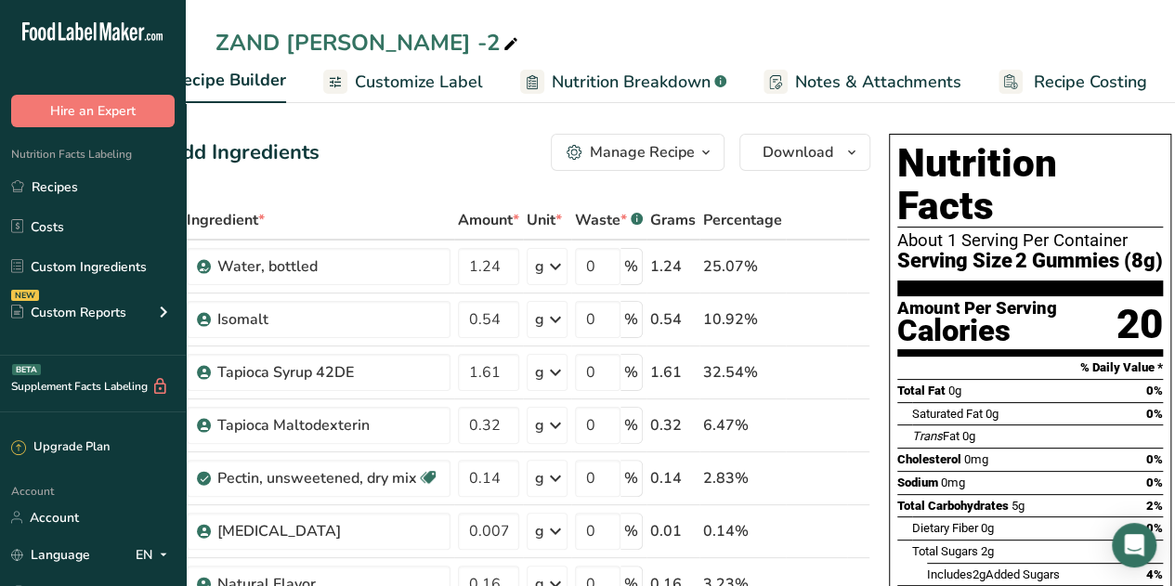
click at [75, 383] on div "Supplement Facts Labeling BETA" at bounding box center [84, 387] width 169 height 20
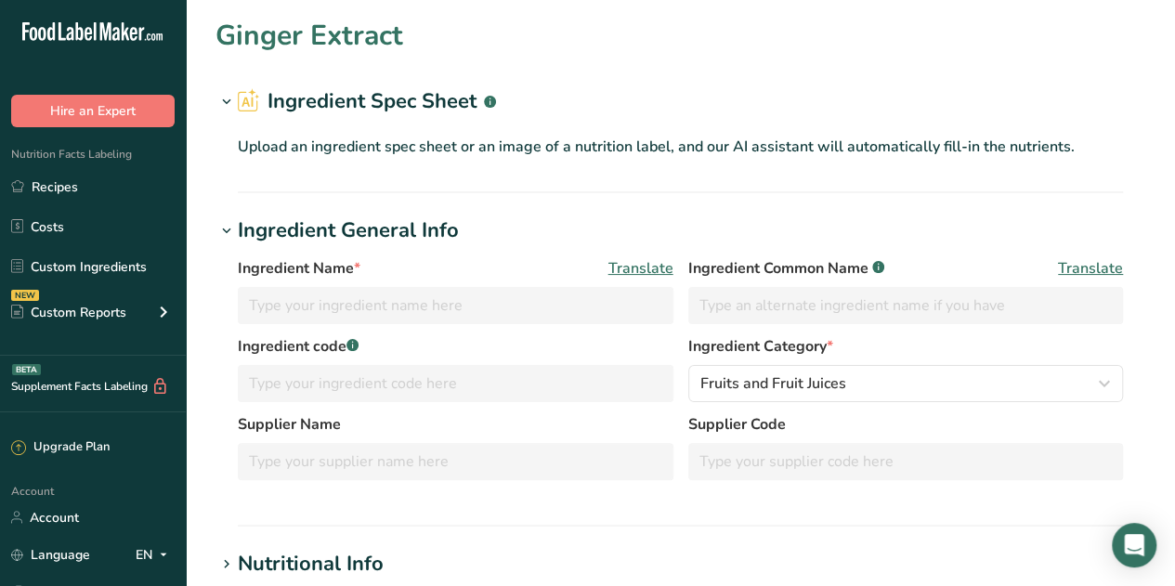
type input "Ginger Extract"
